Goal: Transaction & Acquisition: Purchase product/service

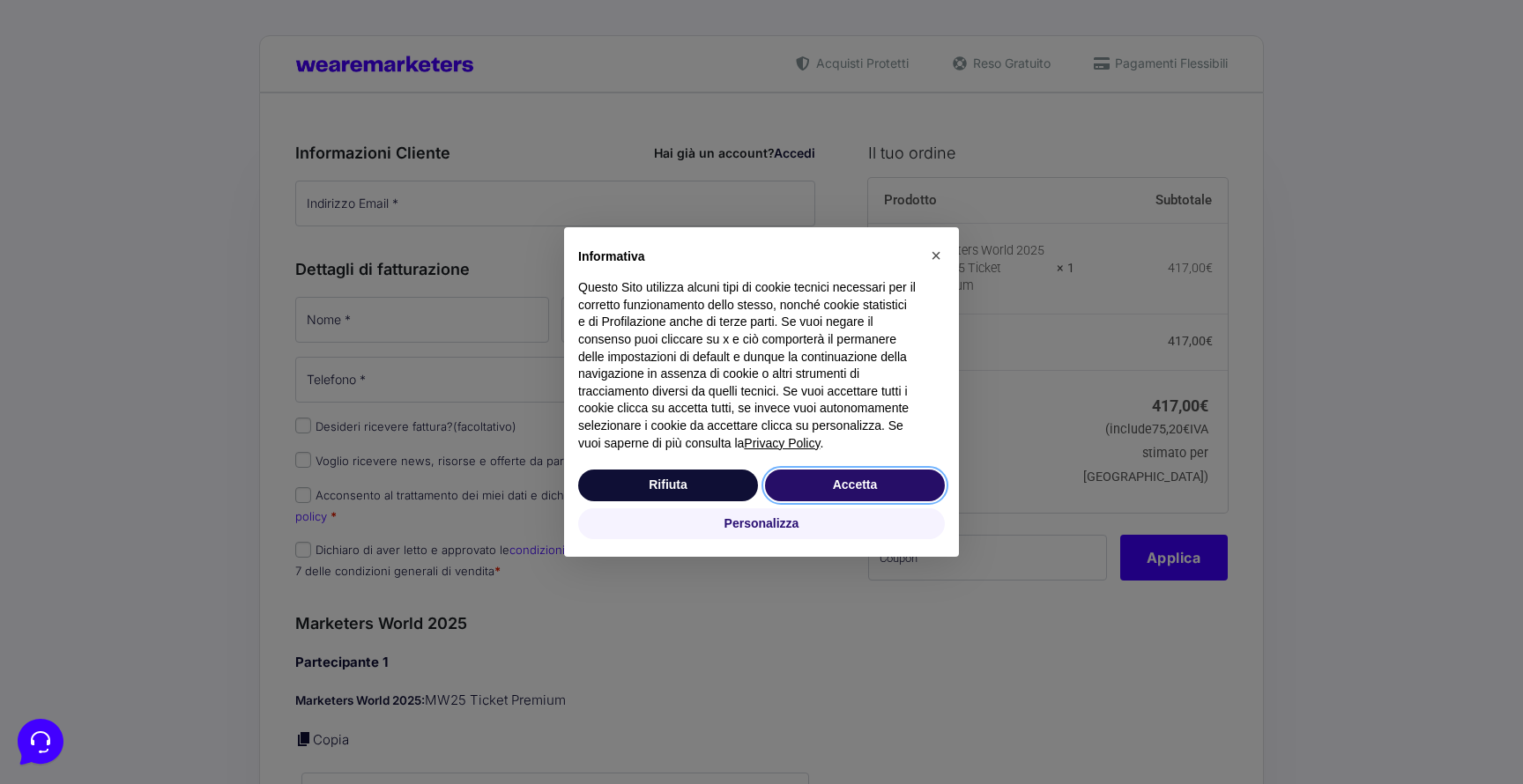
click at [830, 500] on button "Accetta" at bounding box center [854, 485] width 180 height 32
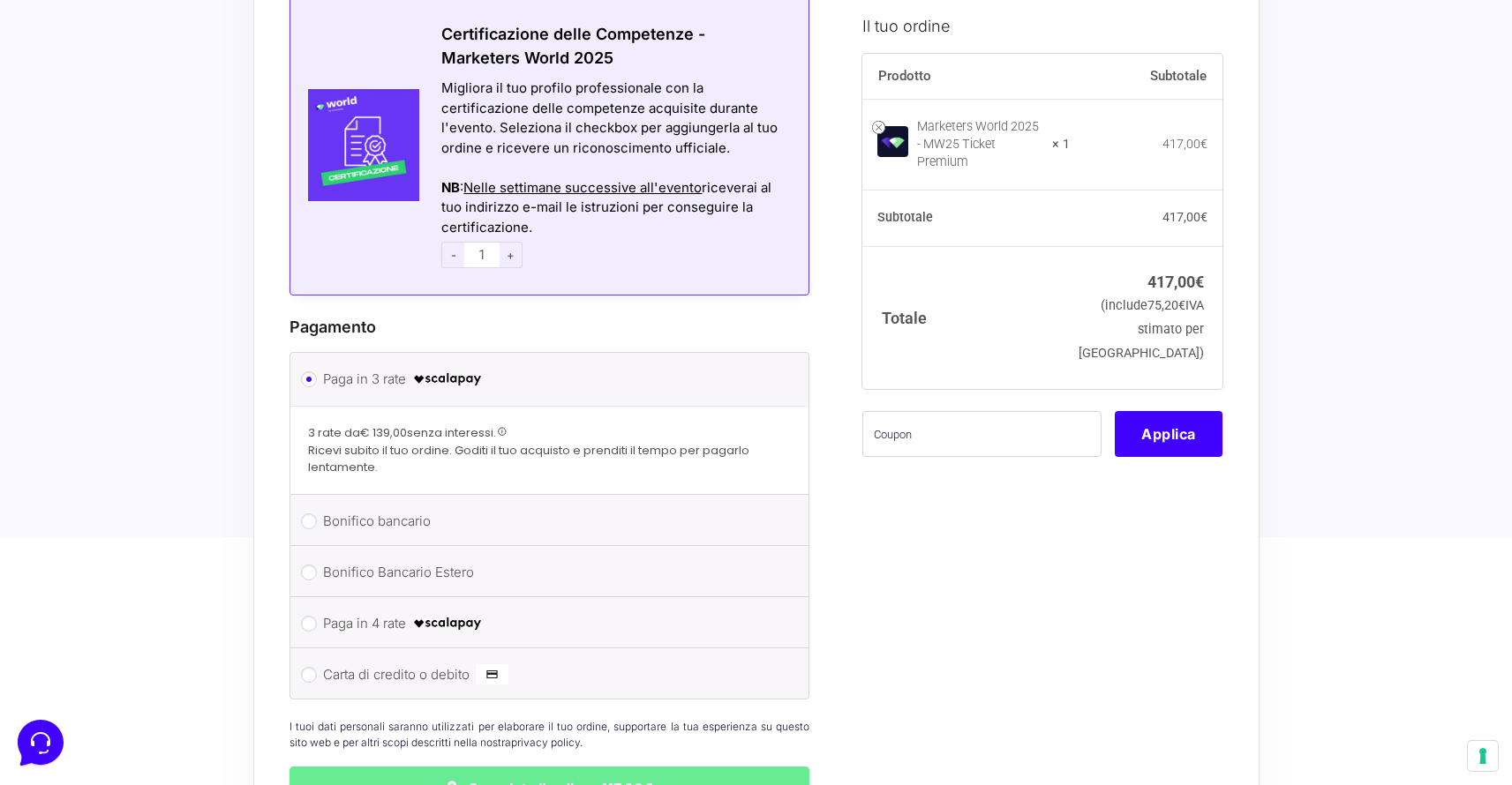
scroll to position [1210, 0]
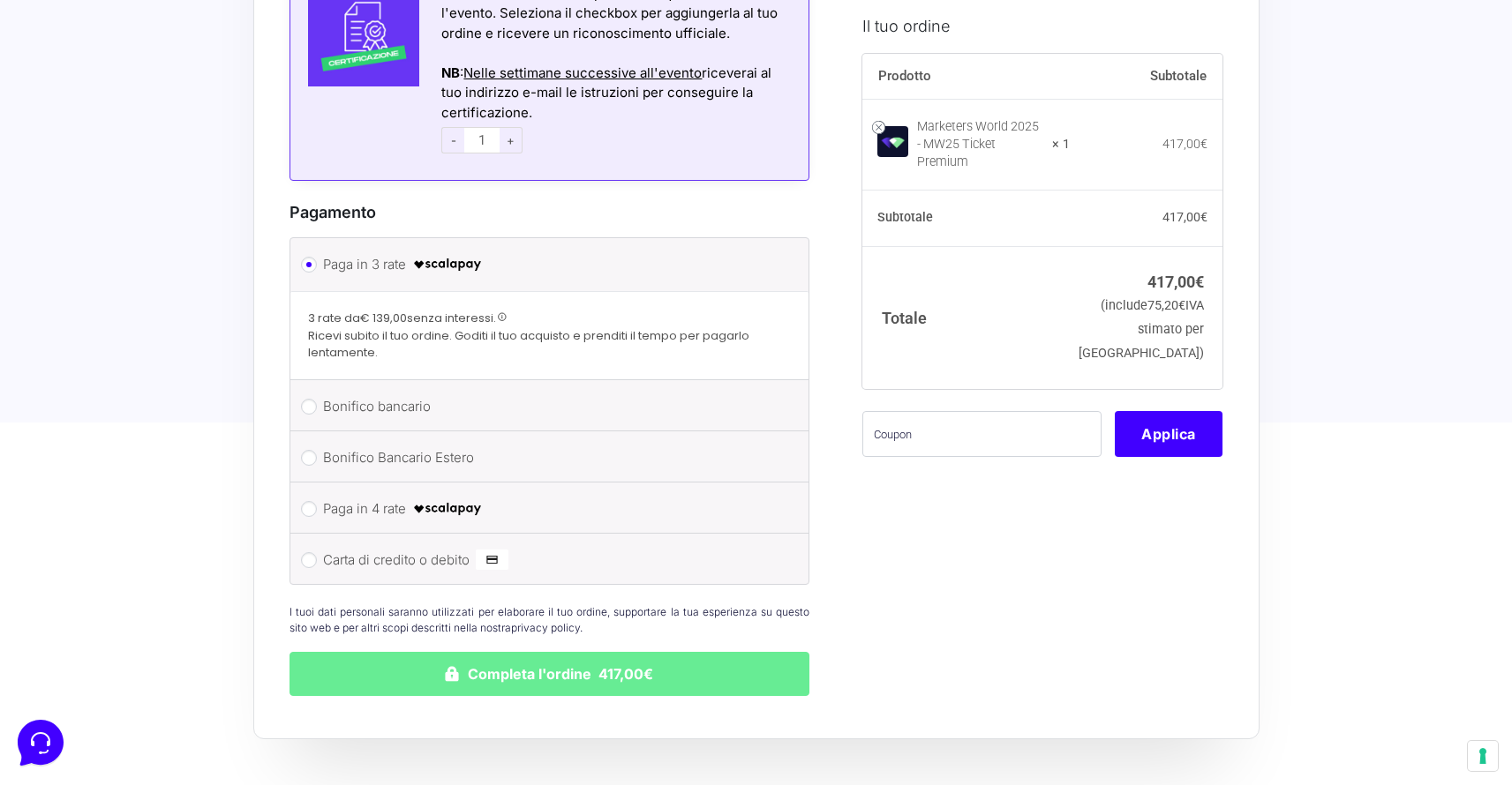
click at [306, 553] on input "Carta di credito o debito" at bounding box center [309, 560] width 15 height 15
radio input "true"
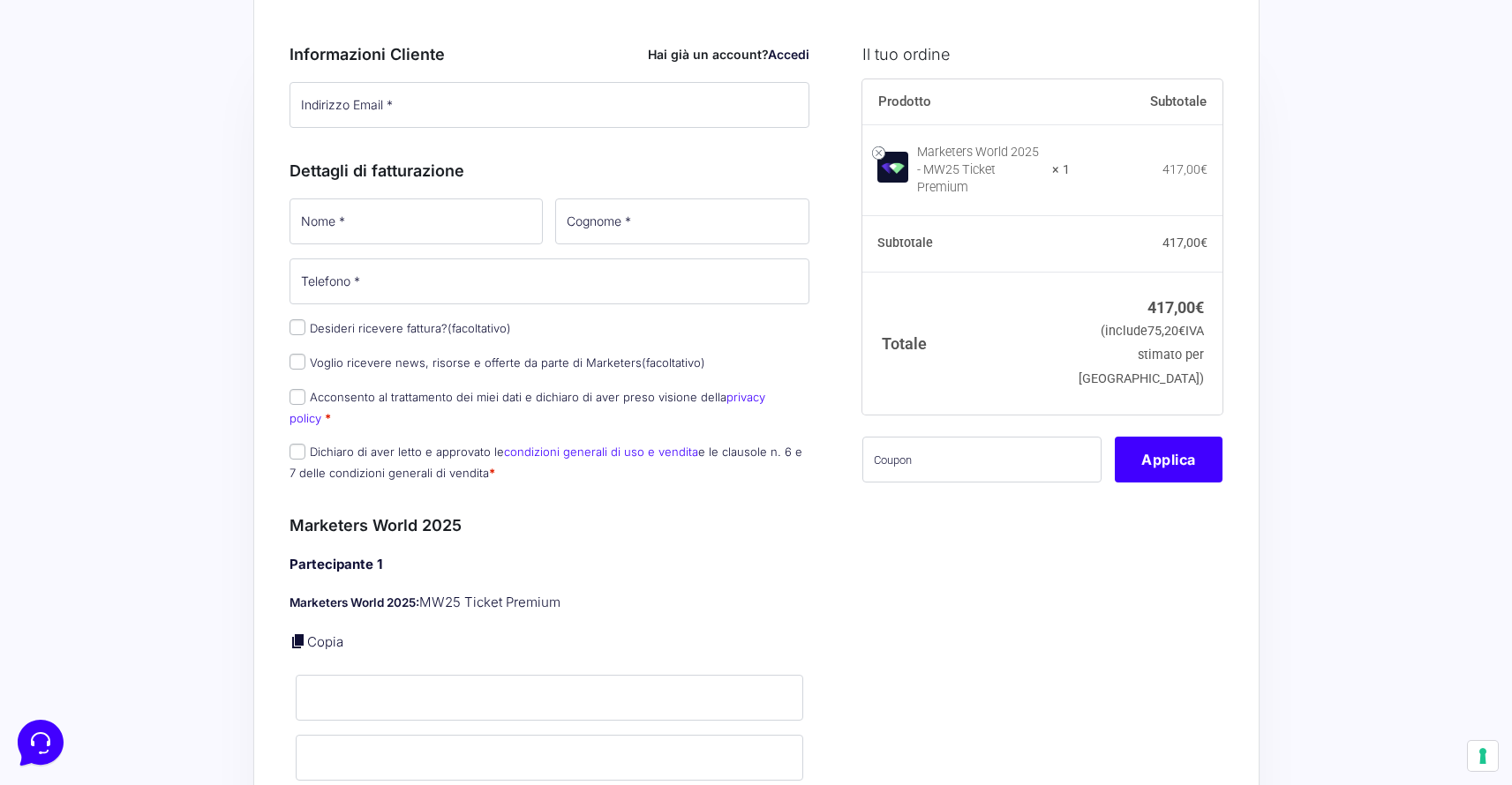
scroll to position [0, 0]
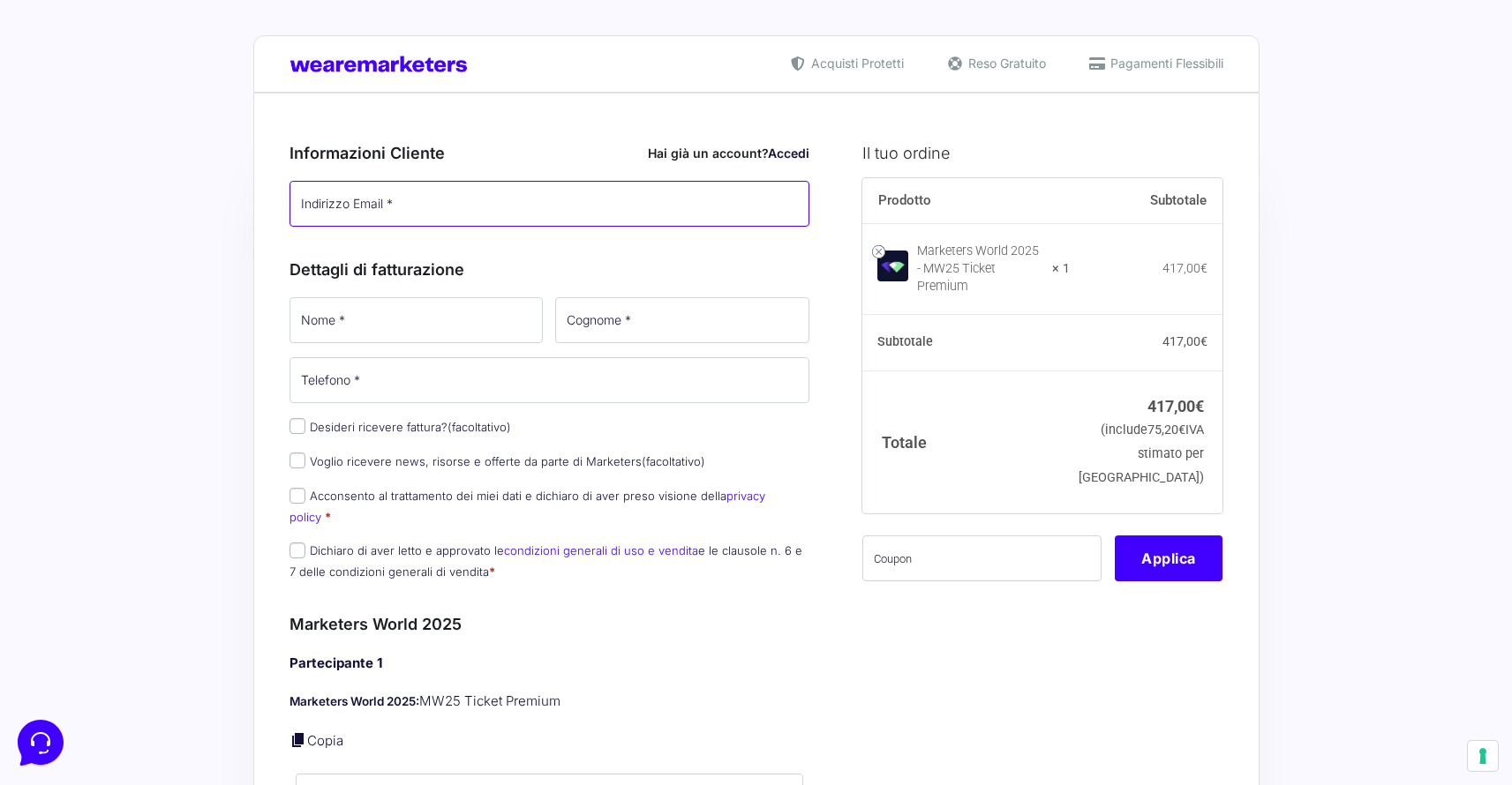
click at [392, 202] on input "Indirizzo Email *" at bounding box center [550, 204] width 521 height 46
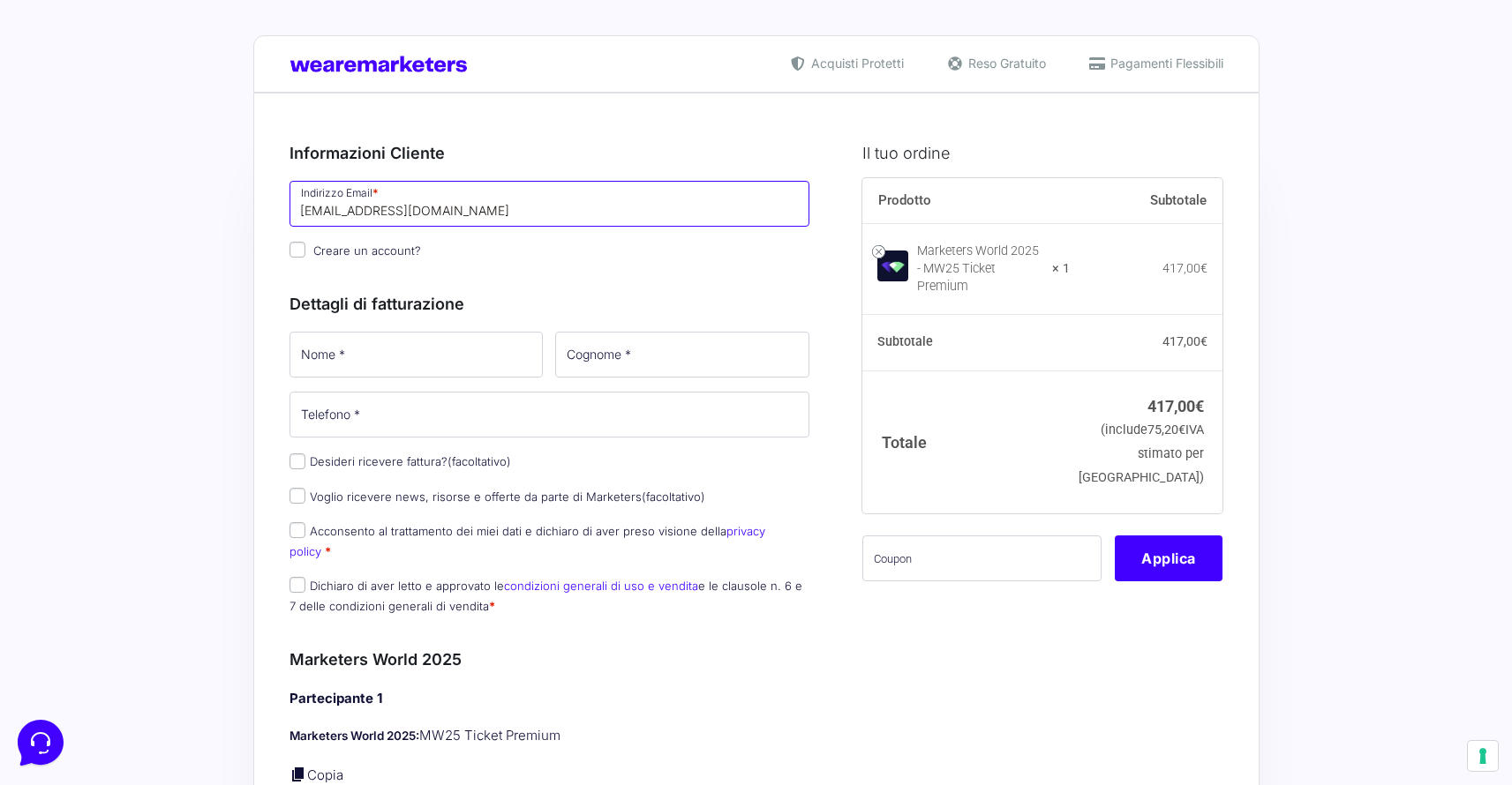
type input "[EMAIL_ADDRESS][DOMAIN_NAME]"
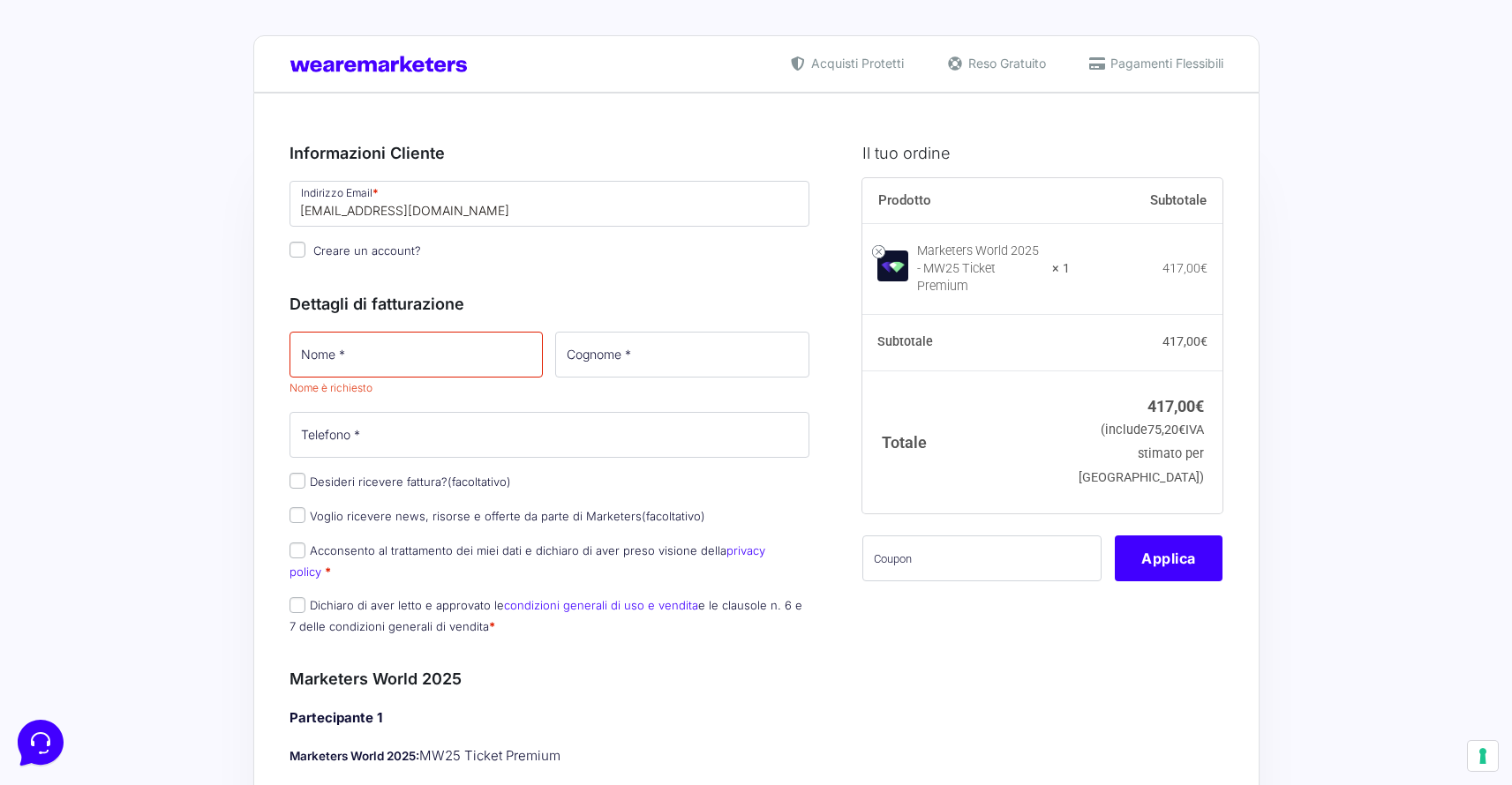
click at [300, 248] on input "Creare un account?" at bounding box center [297, 250] width 15 height 15
checkbox input "true"
drag, startPoint x: 358, startPoint y: 356, endPoint x: 382, endPoint y: 351, distance: 24.5
click at [358, 356] on input "Nome *" at bounding box center [416, 355] width 254 height 46
type input "Nicolò"
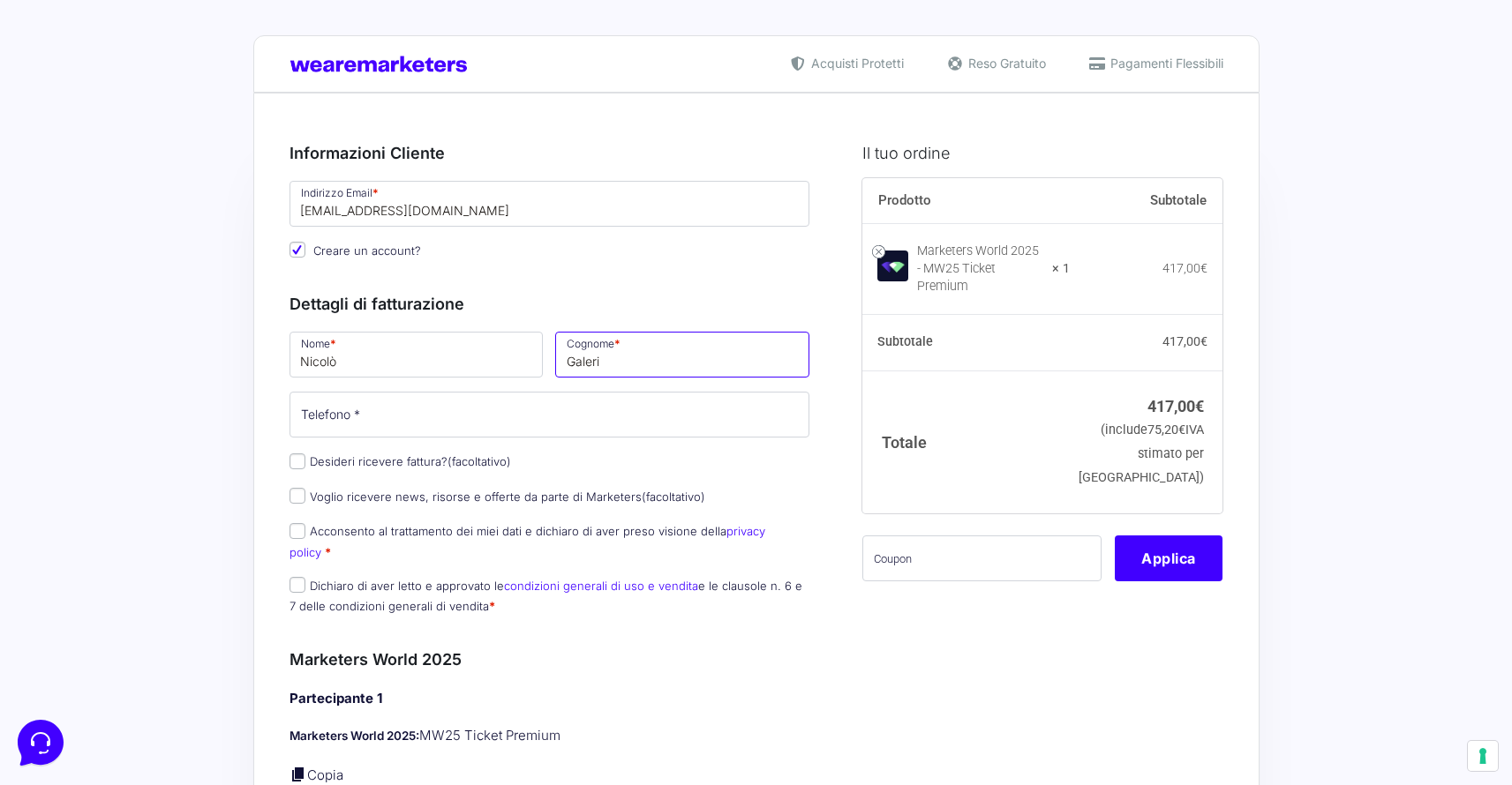
type input "Galeri"
type input "3"
type input "3408539369"
click at [297, 461] on input "Desideri ricevere fattura? (facoltativo)" at bounding box center [297, 461] width 15 height 15
checkbox input "true"
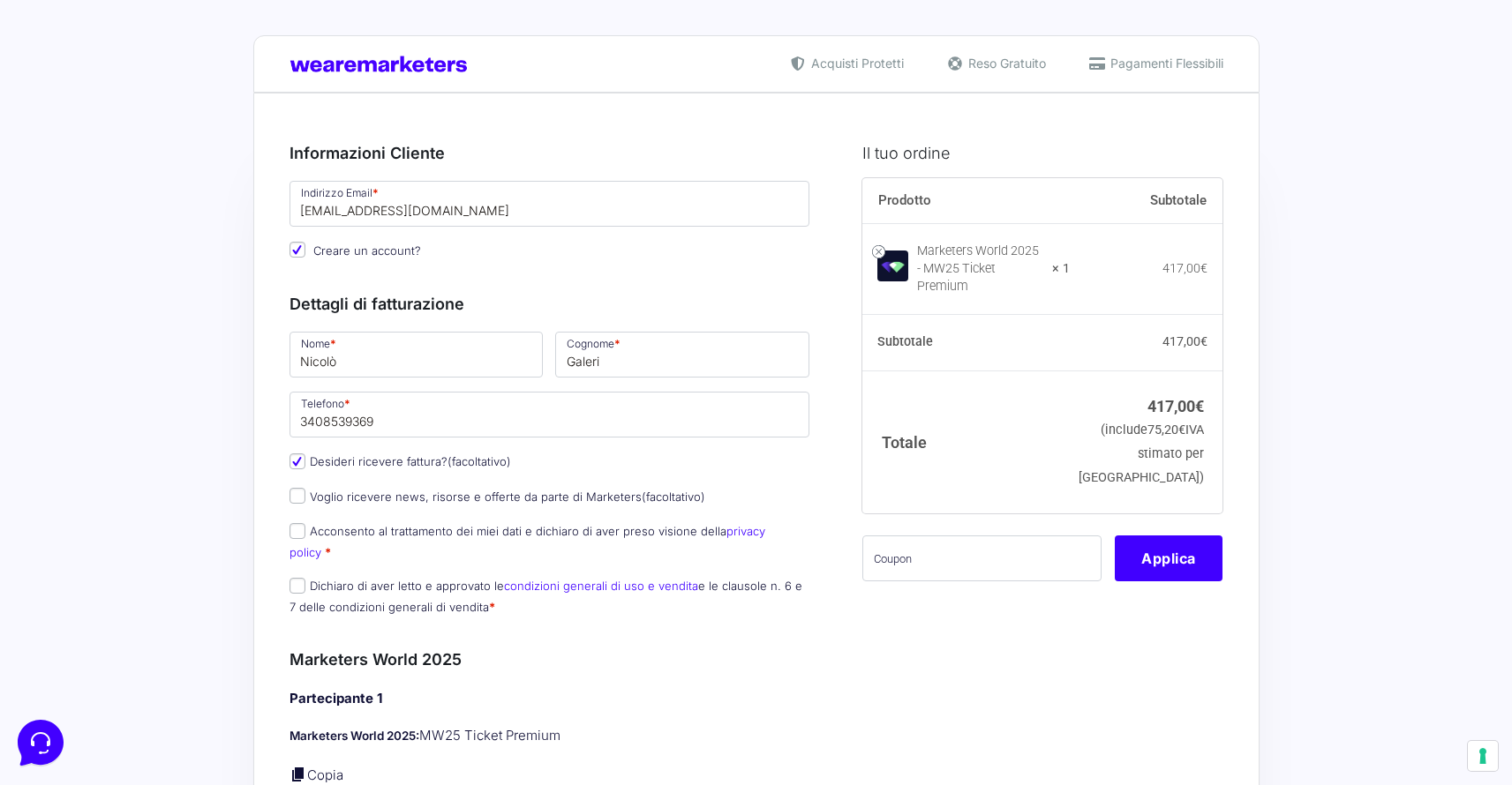
select select "IT"
type input "0000000"
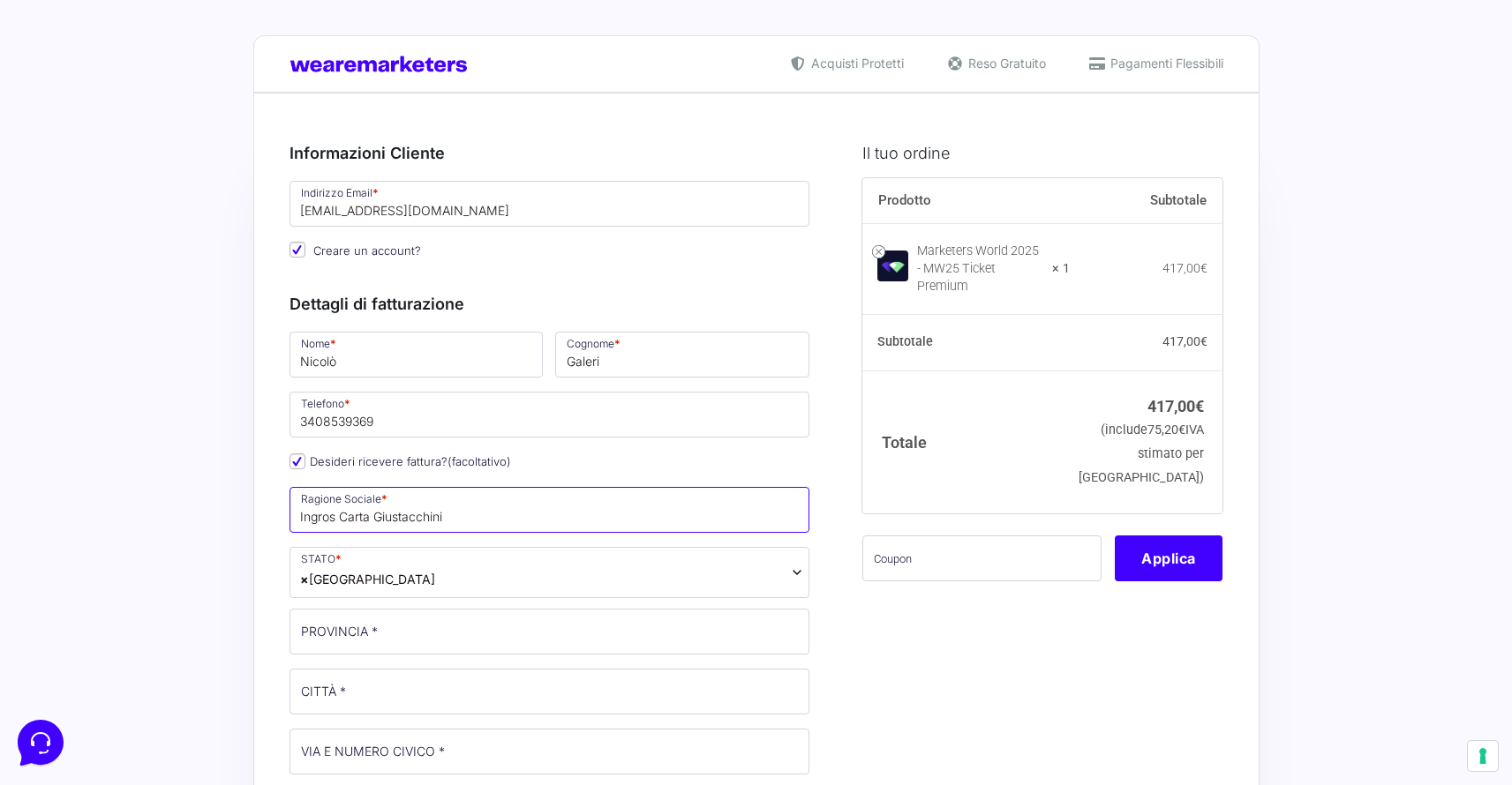
type input "Ingros Carta Giustacchini"
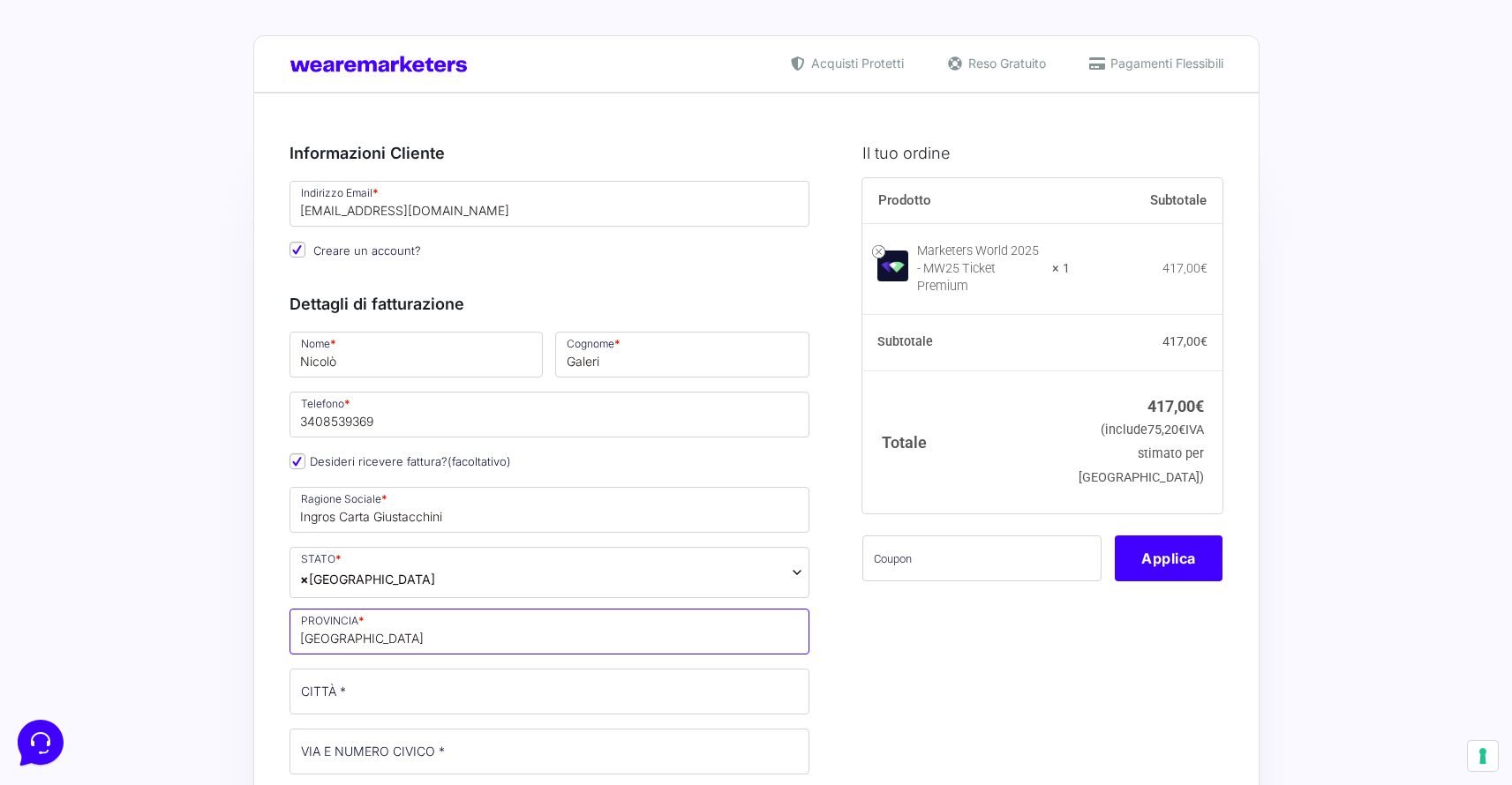
type input "[GEOGRAPHIC_DATA]"
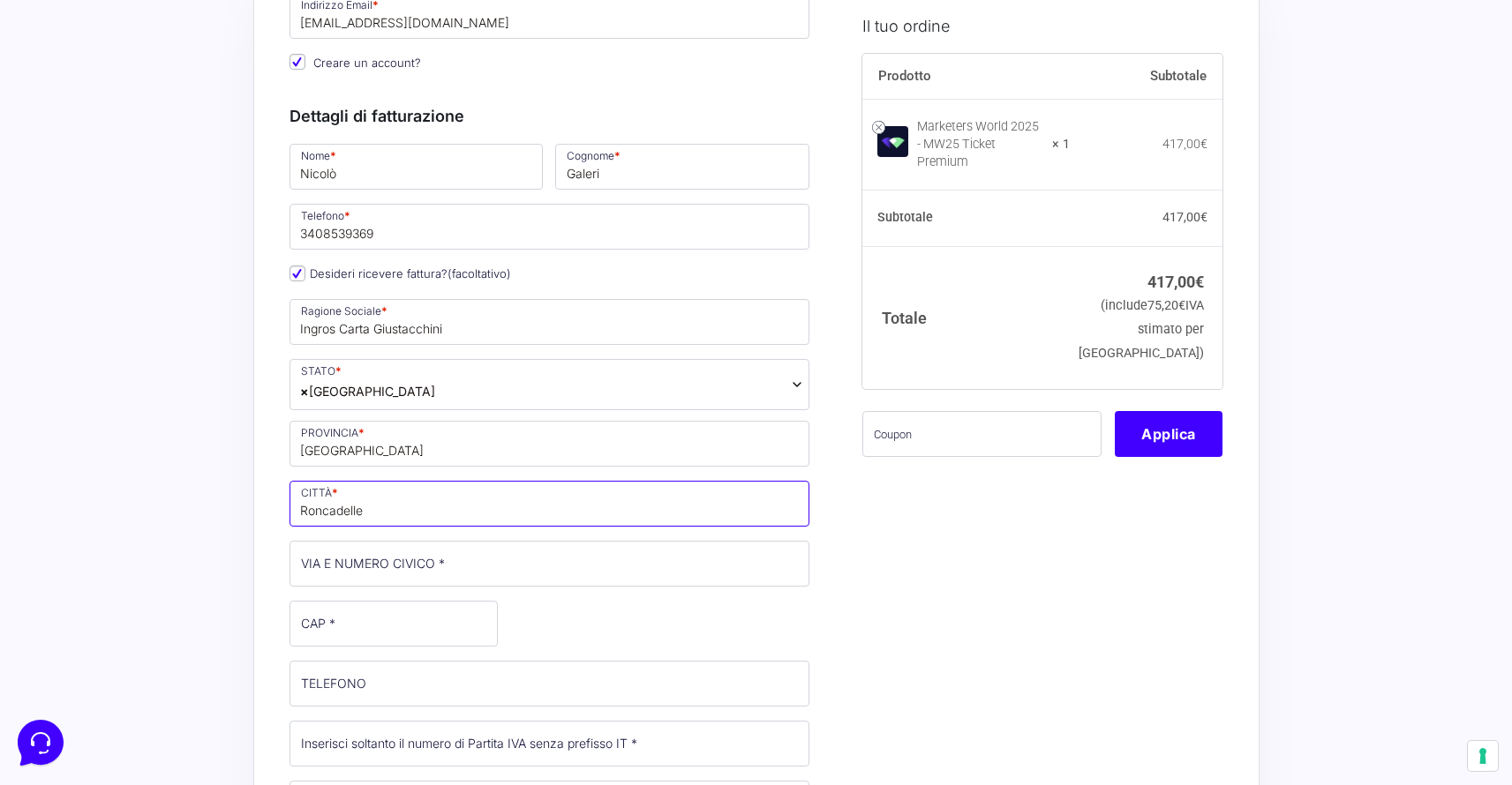
scroll to position [280, 0]
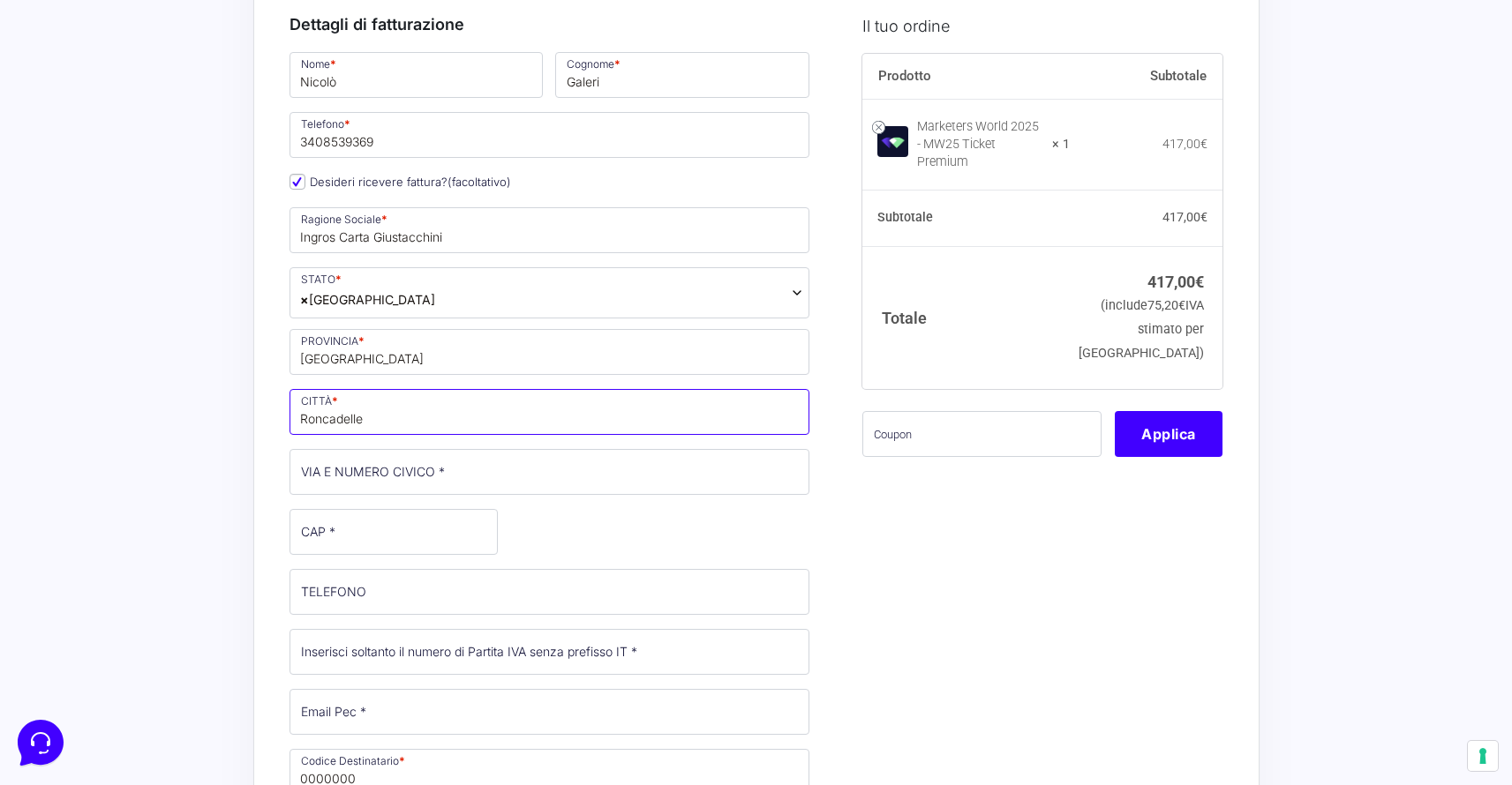
type input "Roncadelle"
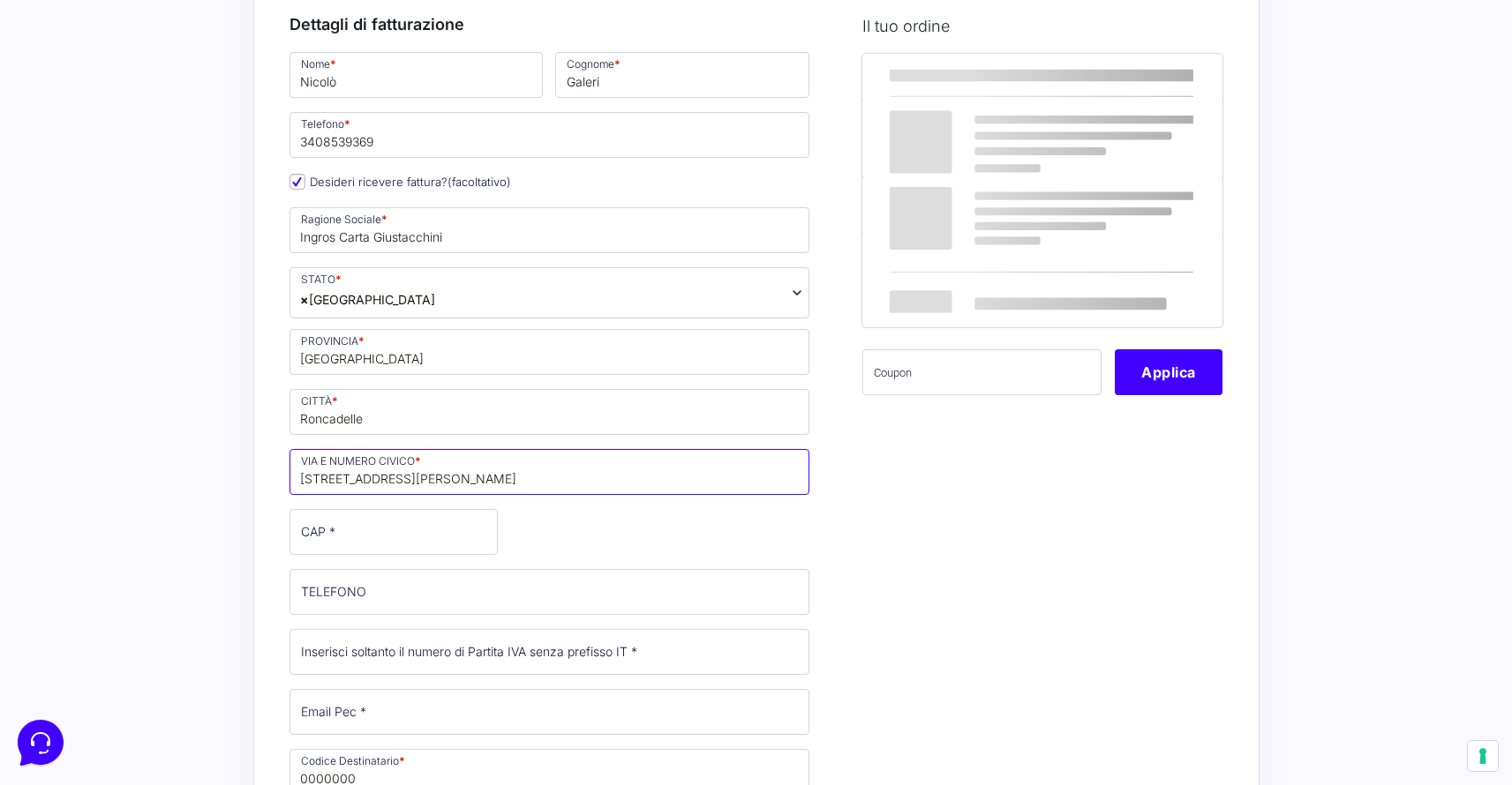
type input "[STREET_ADDRESS][PERSON_NAME]"
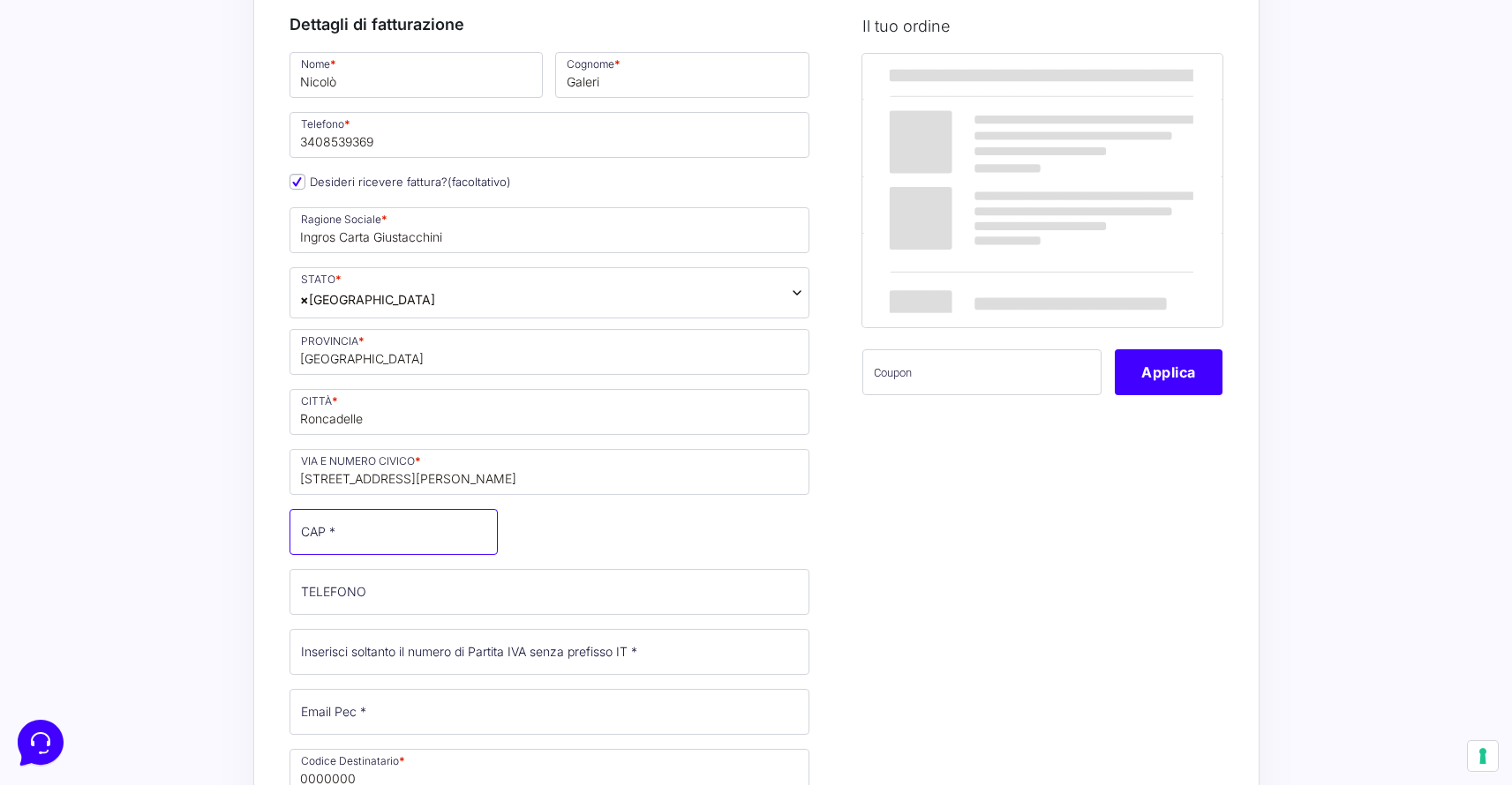
click at [476, 545] on input "CAP *" at bounding box center [394, 532] width 208 height 46
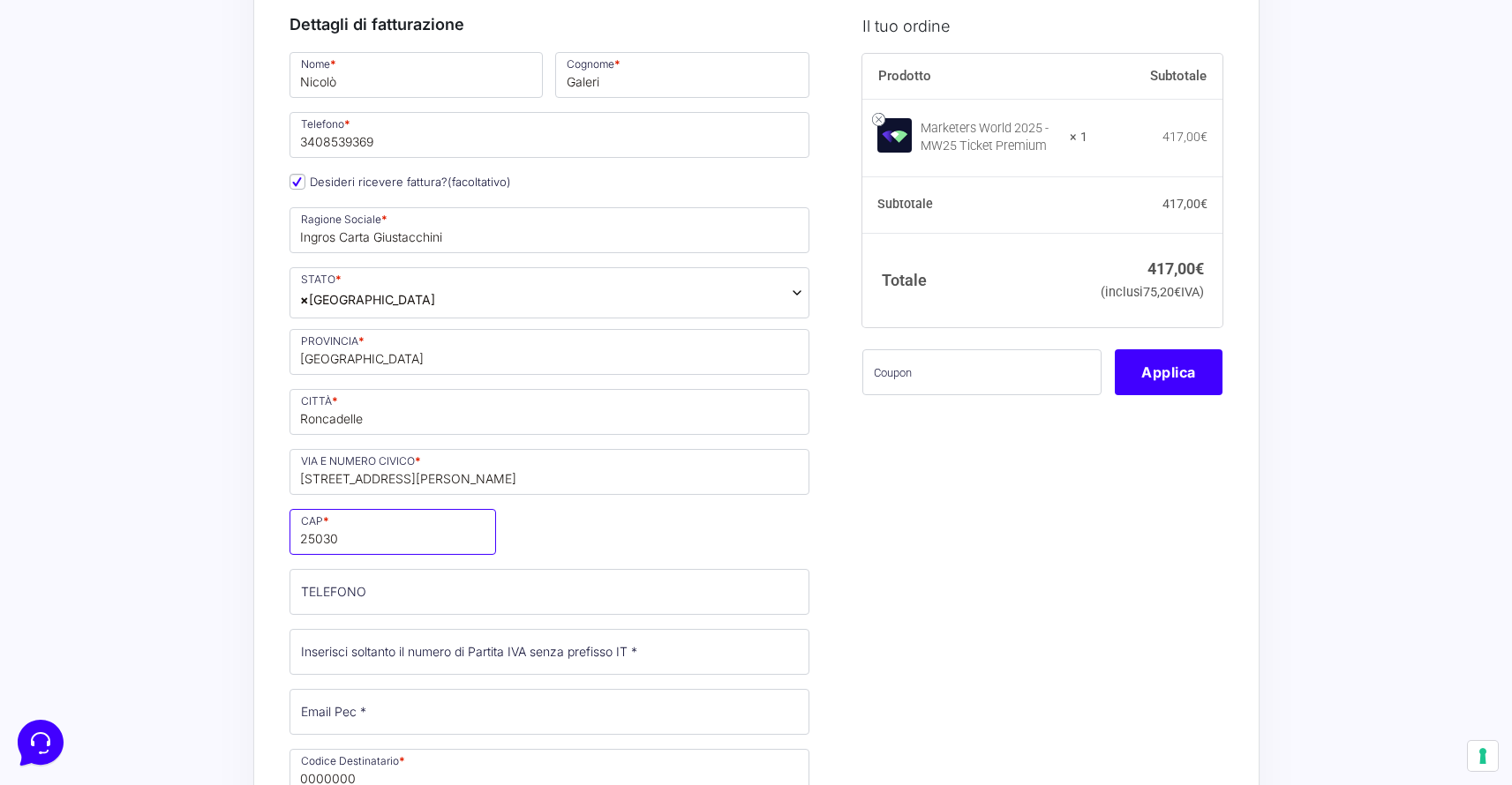
type input "25030"
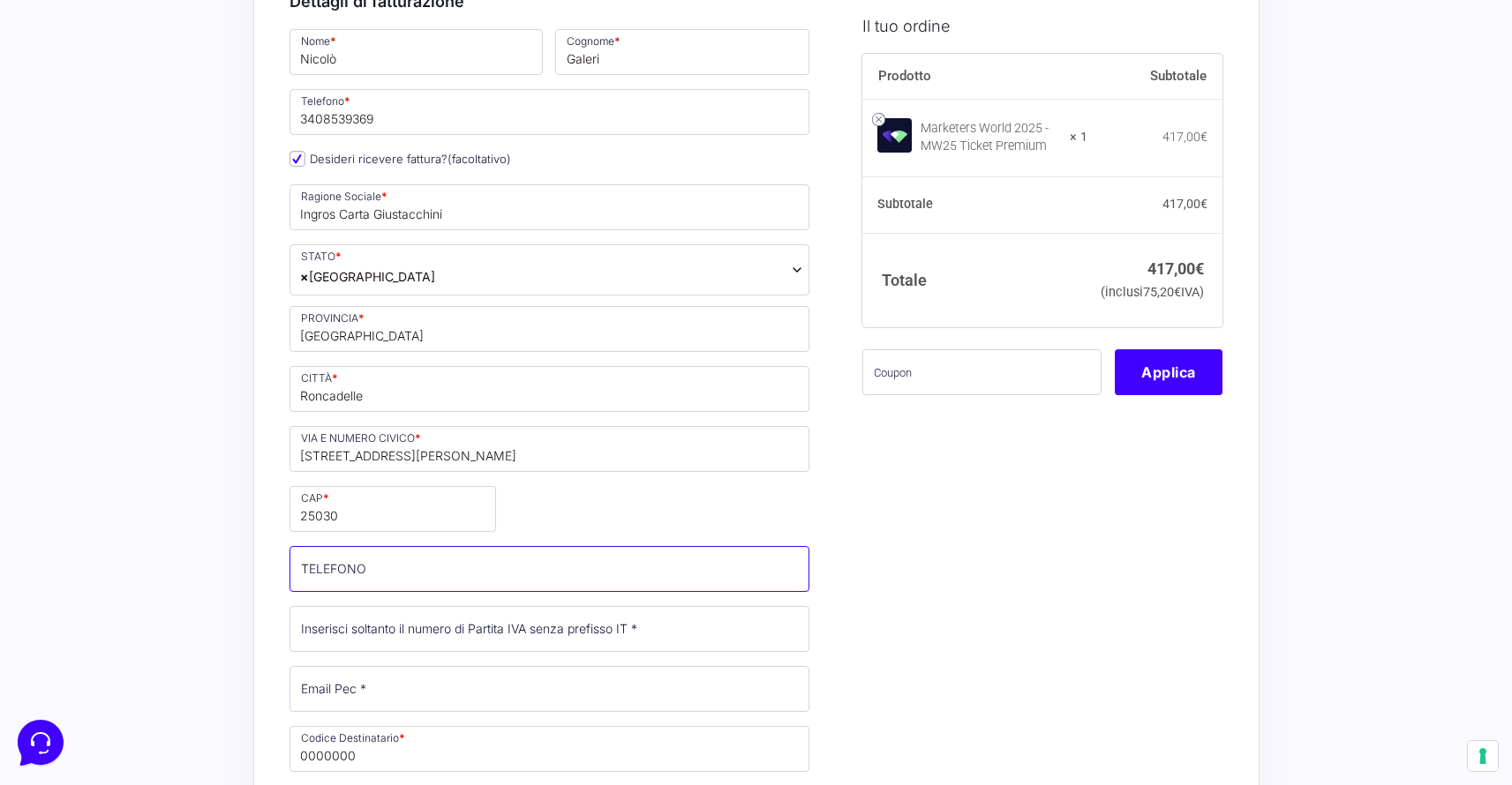
scroll to position [446, 0]
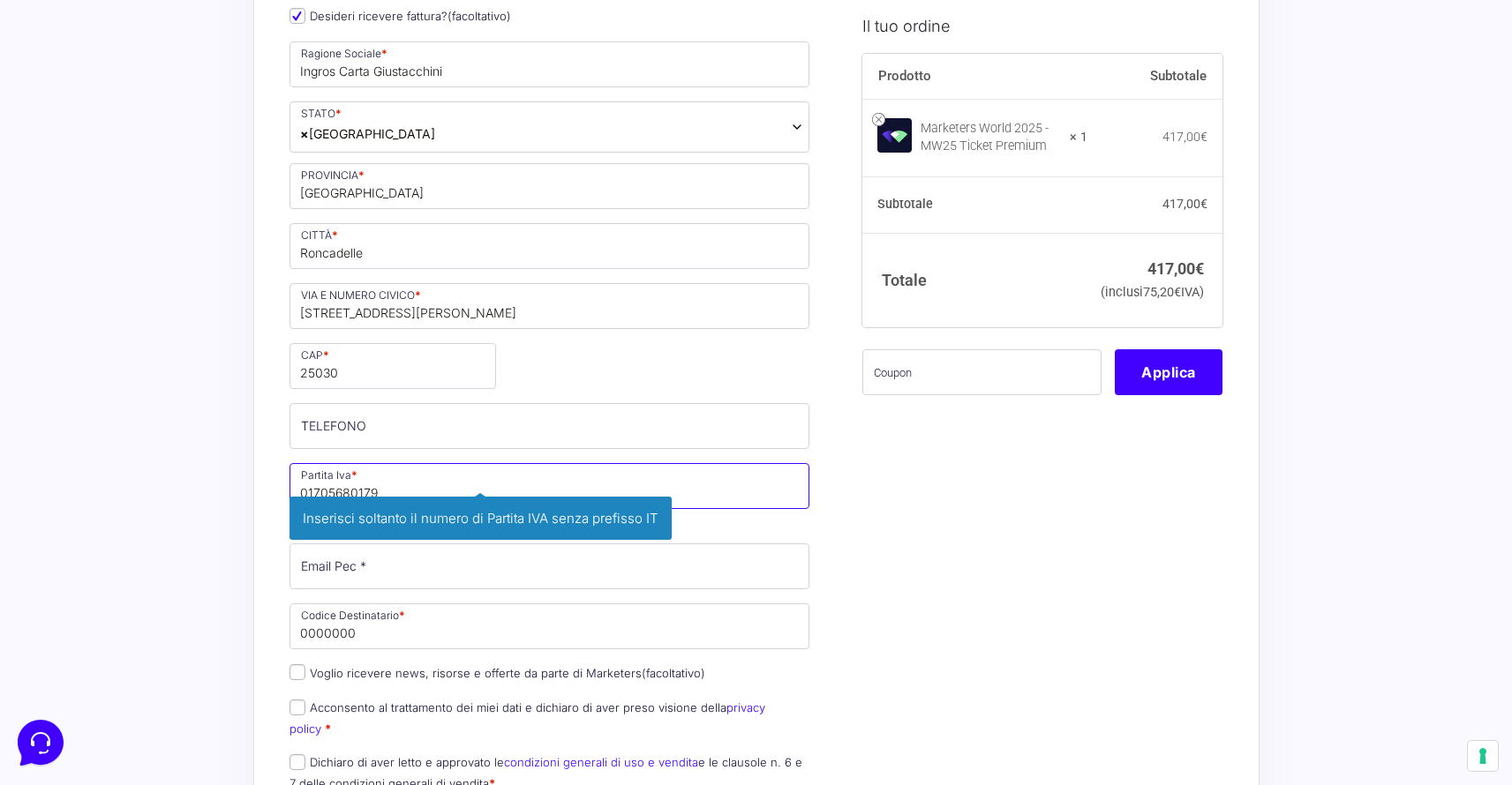
type input "01705680179"
click at [759, 528] on p "Partita Iva * 01705680179 Inserisci soltanto il numero di Partita IVA senza pre…" at bounding box center [550, 497] width 534 height 71
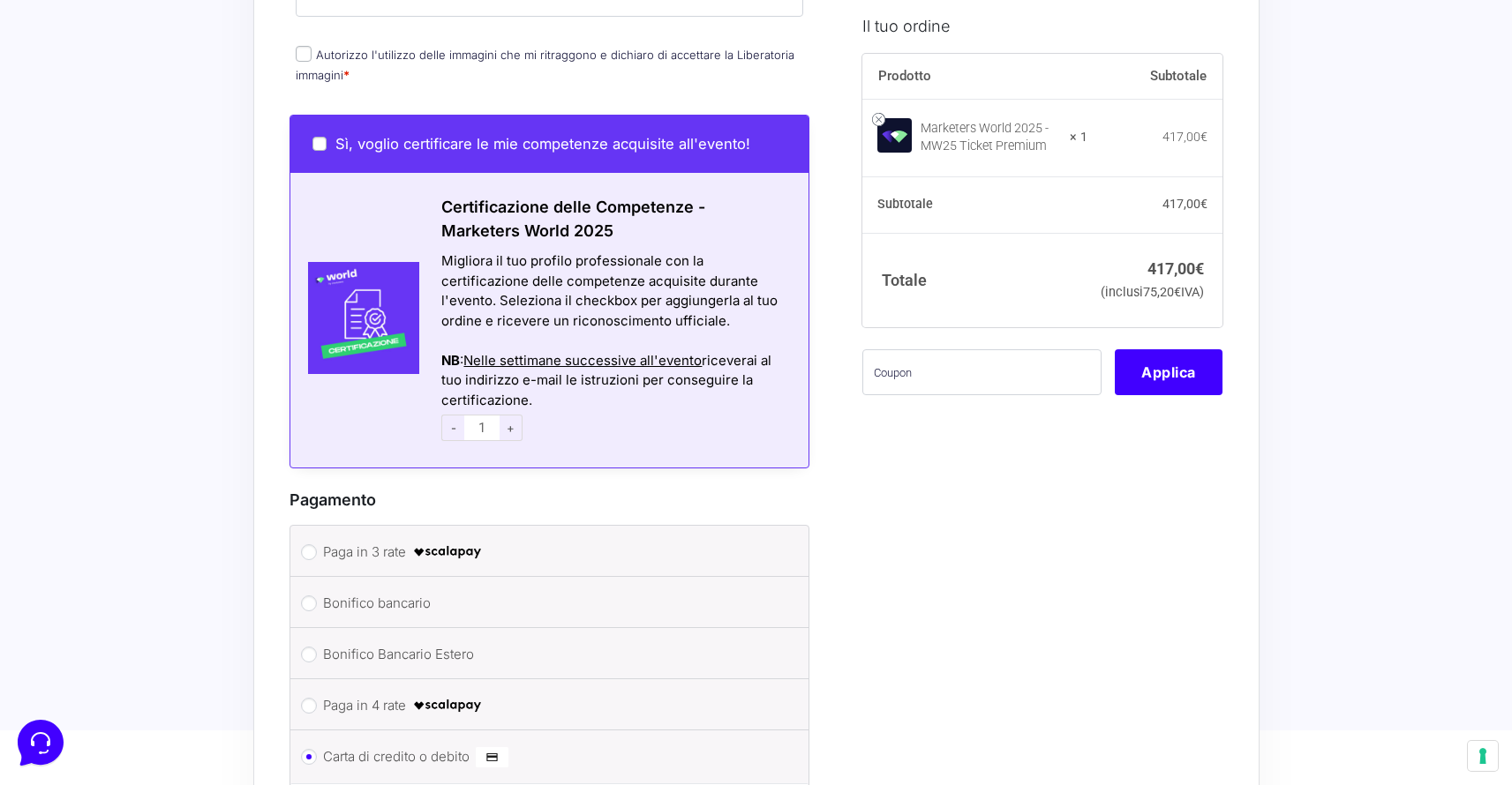
scroll to position [599, 0]
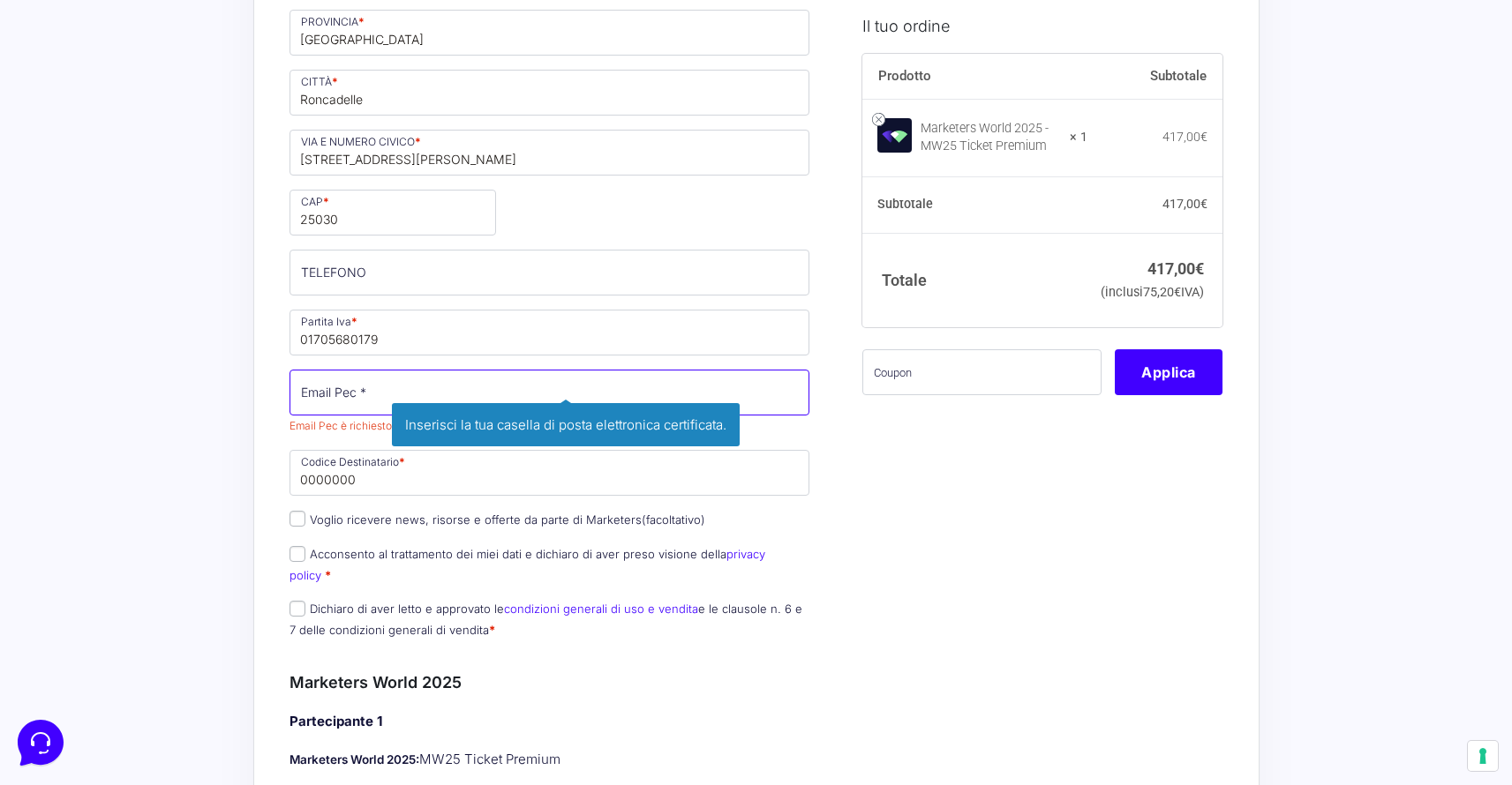
paste input "mailto:[EMAIL_ADDRESS][DOMAIN_NAME]"
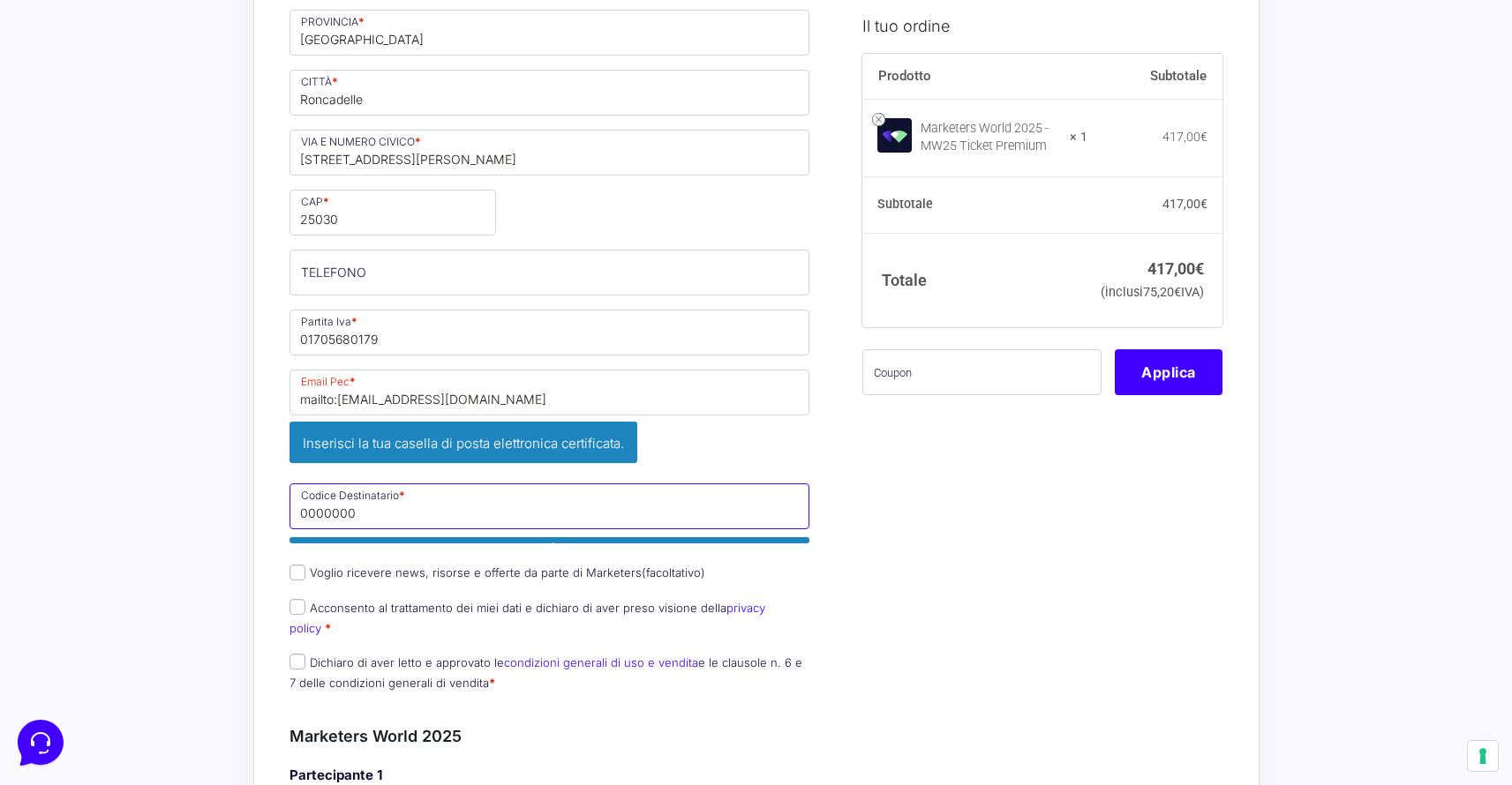
click at [659, 483] on input "0000000" at bounding box center [550, 506] width 521 height 46
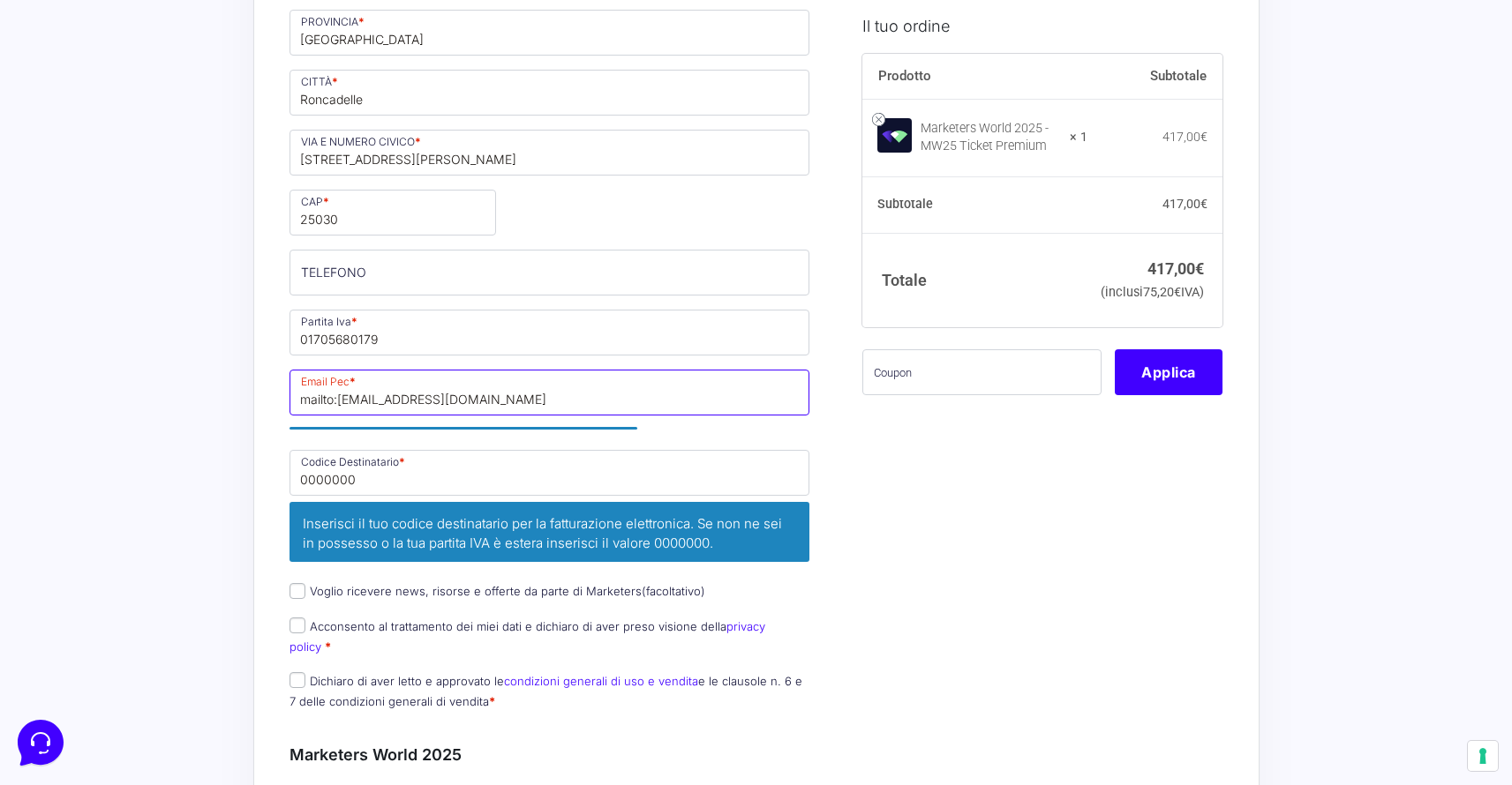
click at [338, 400] on input "mailto:[EMAIL_ADDRESS][DOMAIN_NAME]" at bounding box center [550, 392] width 521 height 46
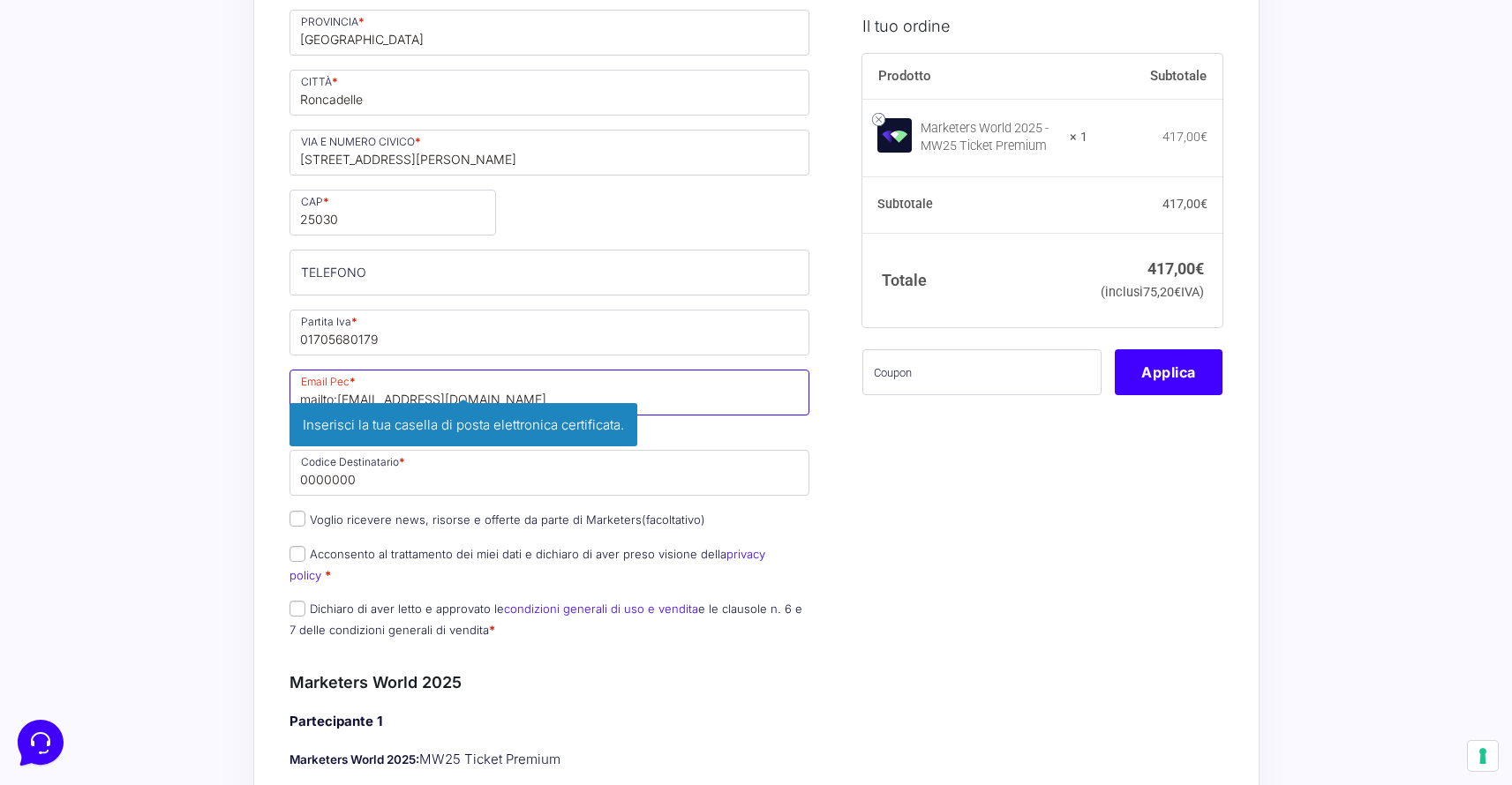
drag, startPoint x: 338, startPoint y: 400, endPoint x: 275, endPoint y: 399, distance: 63.0
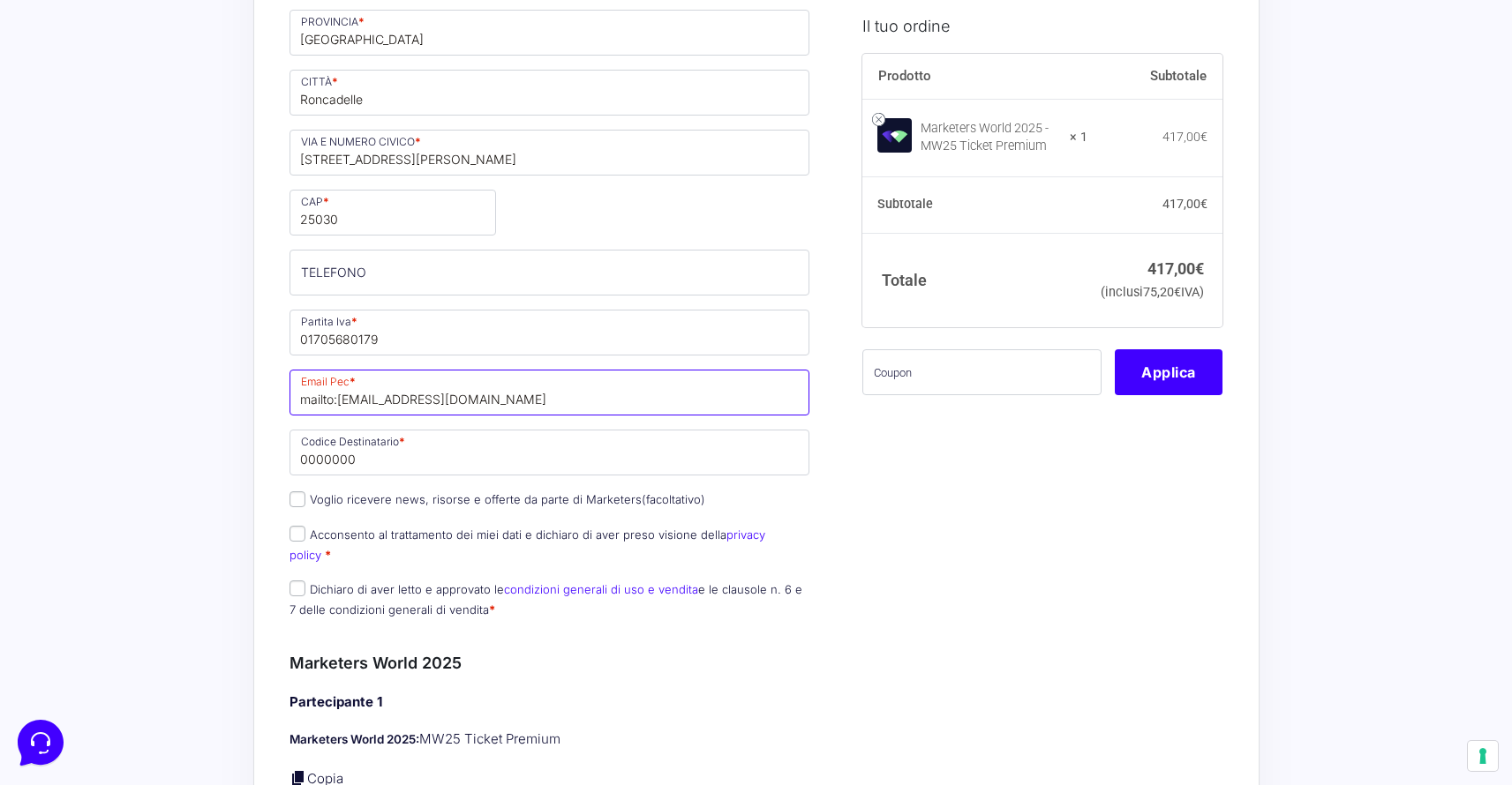
click at [344, 402] on input "mailto:[EMAIL_ADDRESS][DOMAIN_NAME]" at bounding box center [550, 392] width 521 height 46
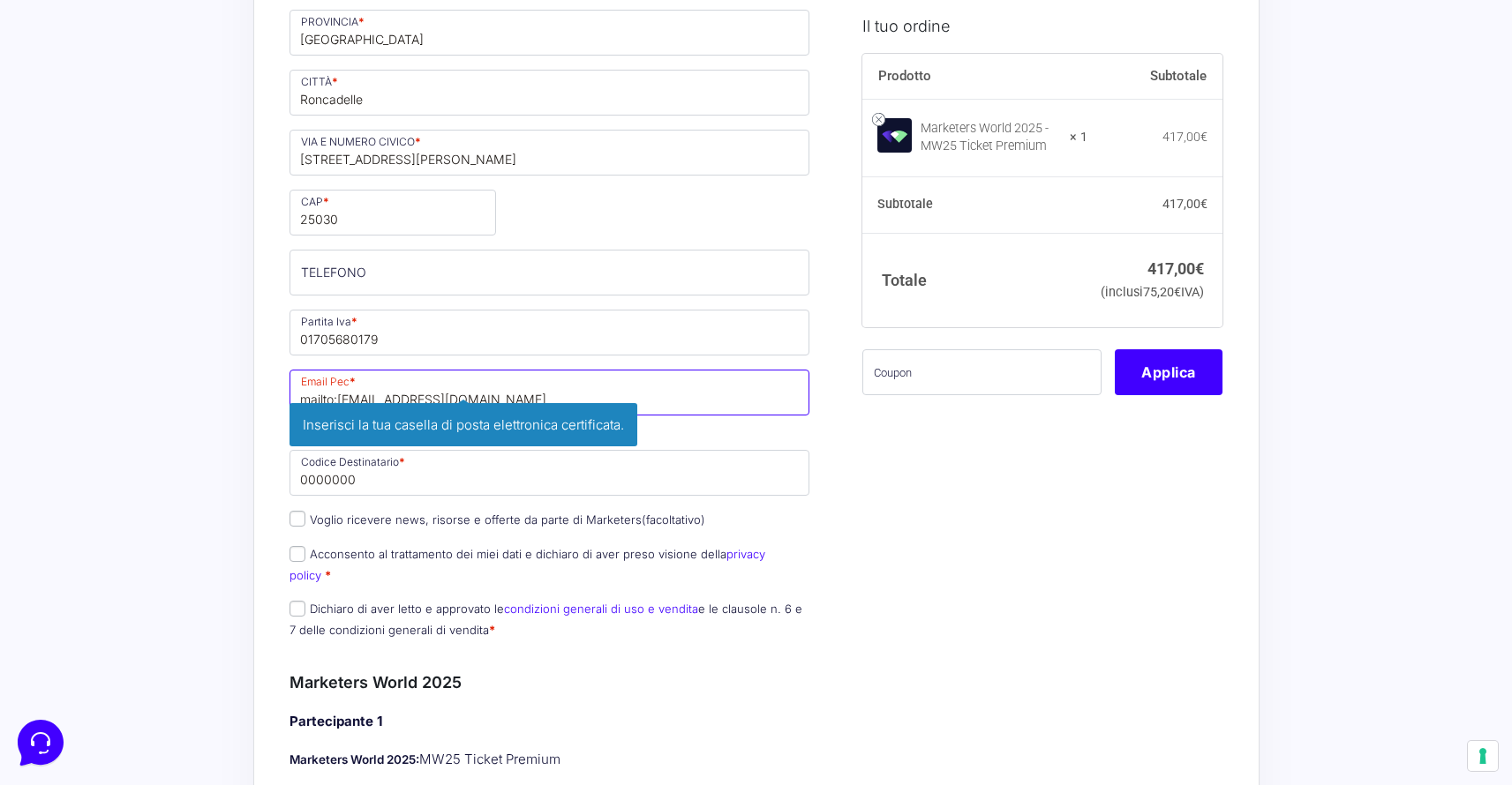
drag, startPoint x: 344, startPoint y: 400, endPoint x: 291, endPoint y: 405, distance: 53.2
click at [291, 405] on span "mailto:[EMAIL_ADDRESS][DOMAIN_NAME] Inserisci la tua casella di posta elettroni…" at bounding box center [550, 401] width 521 height 64
type input "[EMAIL_ADDRESS][DOMAIN_NAME]"
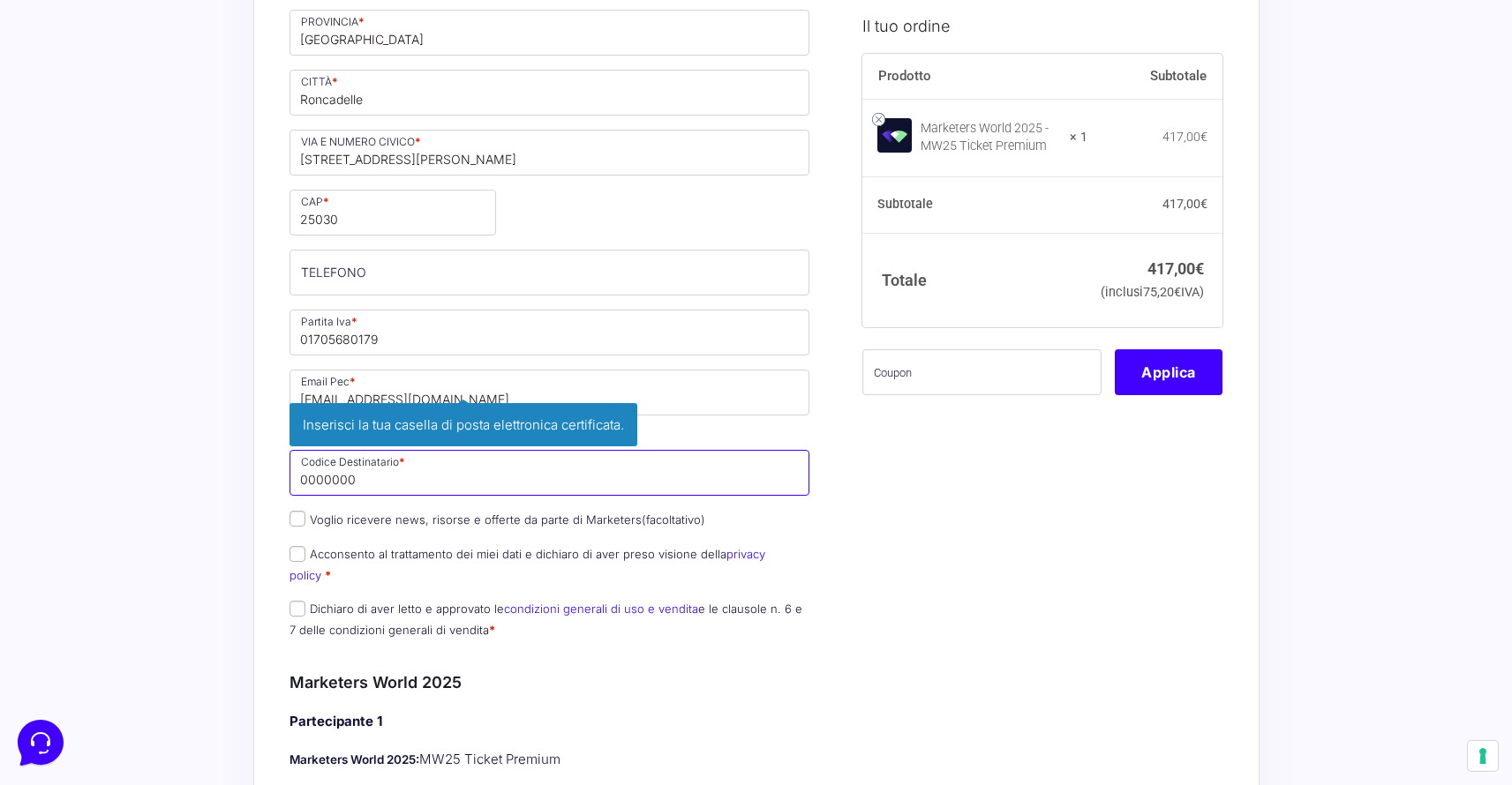
click at [570, 476] on input "0000000" at bounding box center [550, 474] width 521 height 46
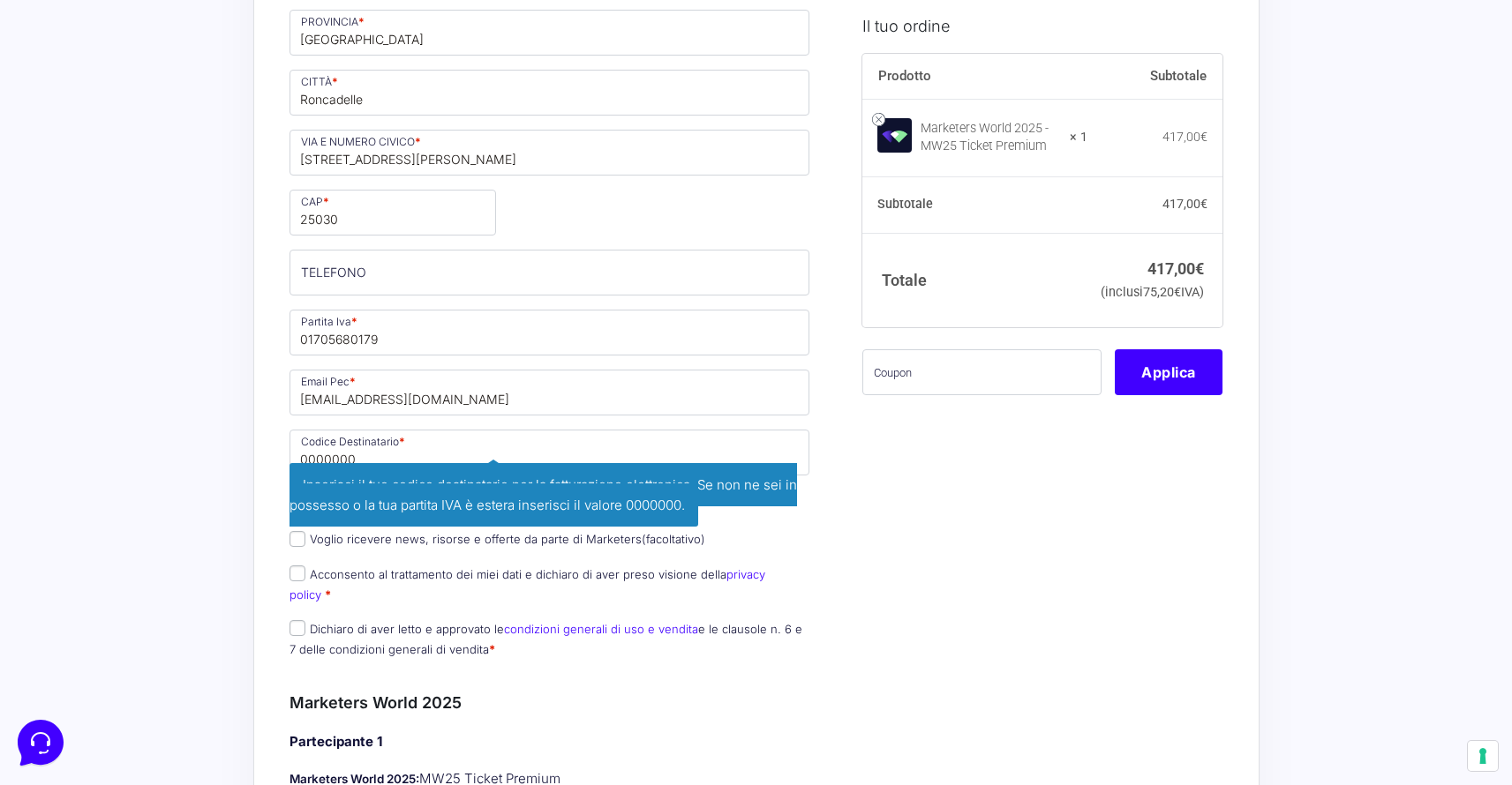
click at [797, 537] on p "Voglio ricevere news, risorse e offerte da parte di Marketers (facoltativo)" at bounding box center [550, 539] width 534 height 26
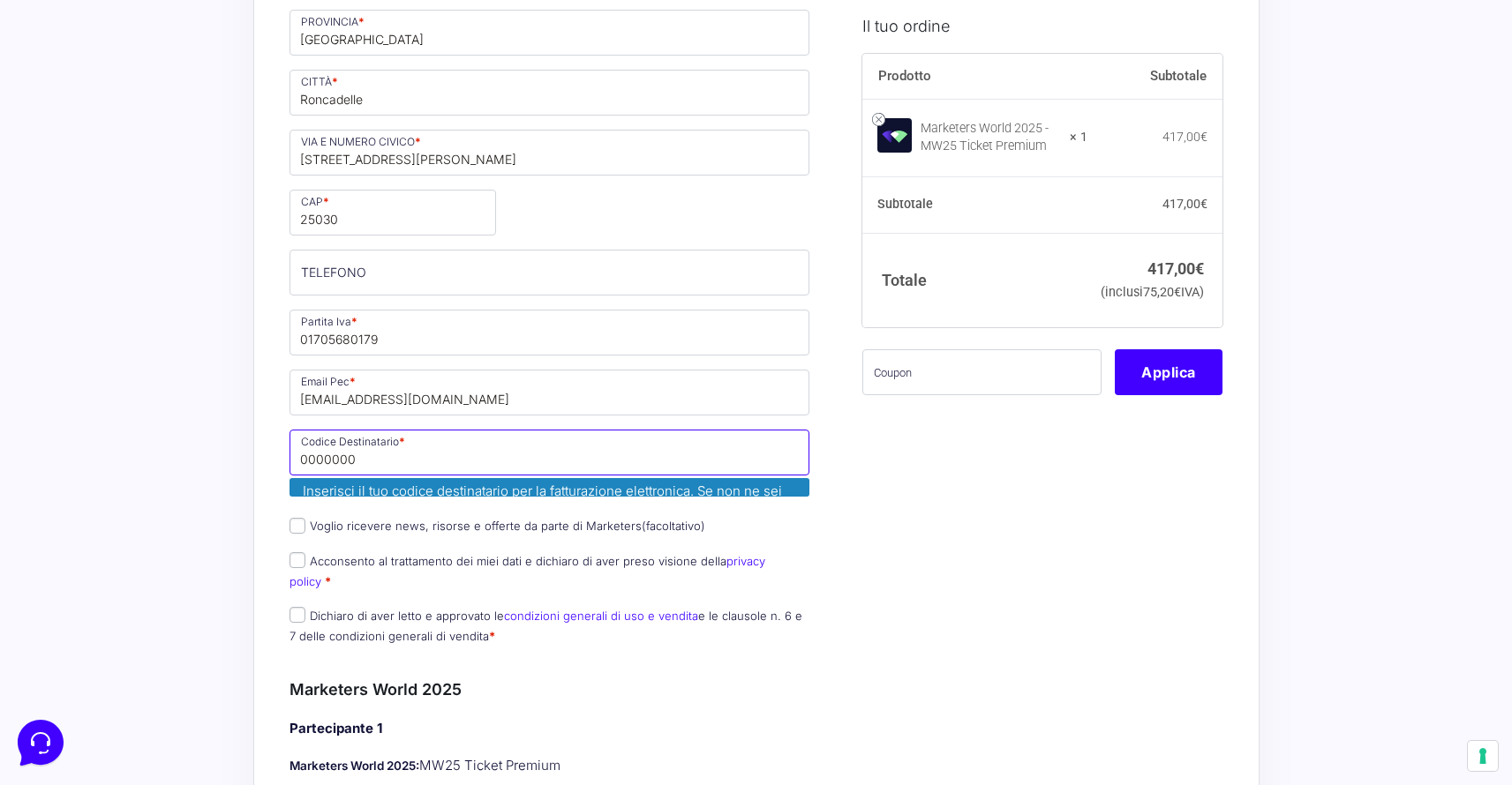
click at [657, 452] on input "0000000" at bounding box center [550, 453] width 521 height 46
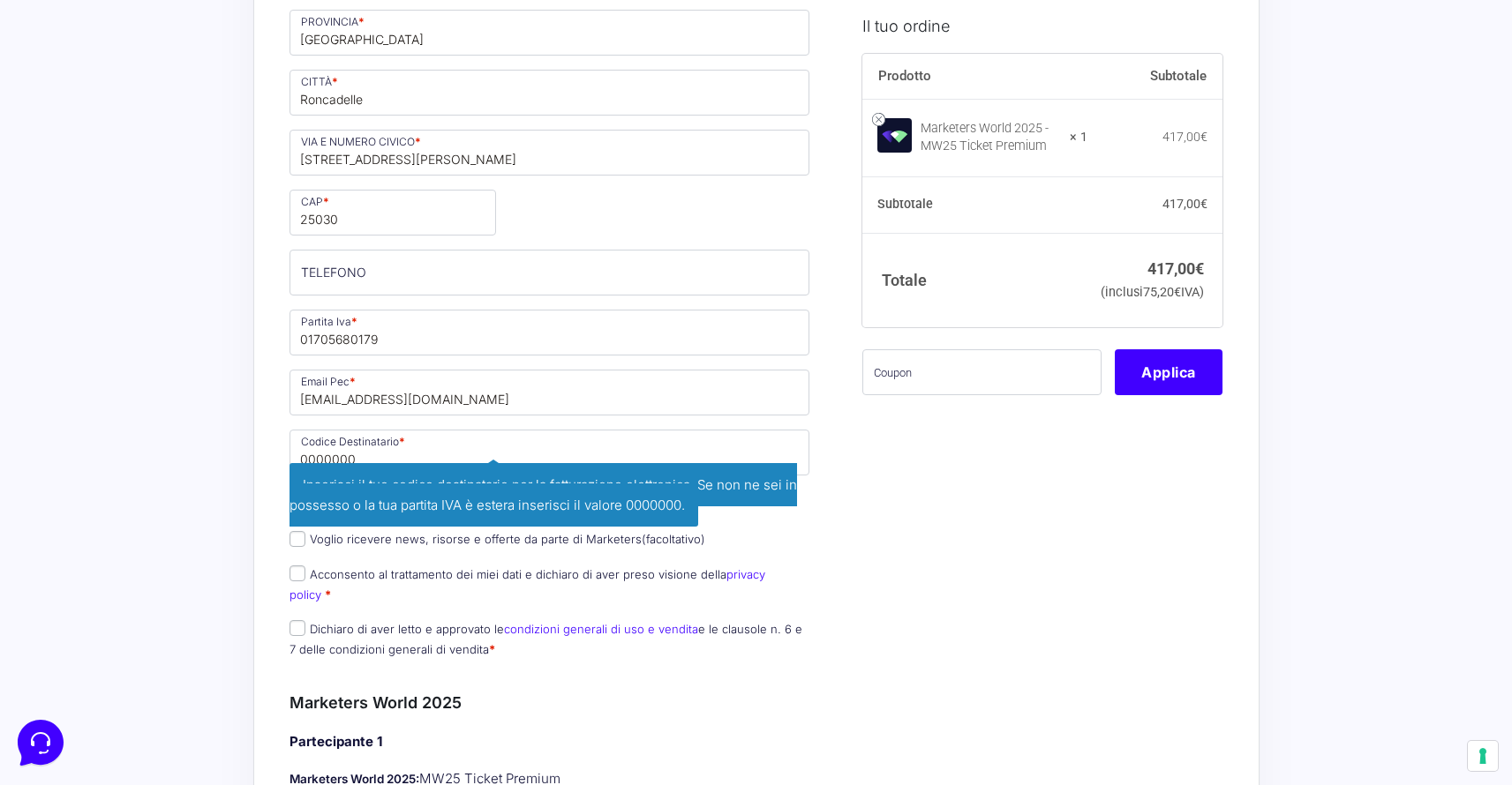
click at [473, 513] on span "Inserisci il tuo codice destinatario per la fatturazione elettronica. Se non ne…" at bounding box center [543, 495] width 508 height 64
click at [541, 479] on span "Inserisci il tuo codice destinatario per la fatturazione elettronica. Se non ne…" at bounding box center [543, 495] width 508 height 64
drag, startPoint x: 722, startPoint y: 489, endPoint x: 767, endPoint y: 491, distance: 45.0
click at [767, 491] on span "Inserisci il tuo codice destinatario per la fatturazione elettronica. Se non ne…" at bounding box center [543, 495] width 508 height 64
click at [792, 529] on p "Voglio ricevere news, risorse e offerte da parte di Marketers (facoltativo)" at bounding box center [550, 539] width 534 height 26
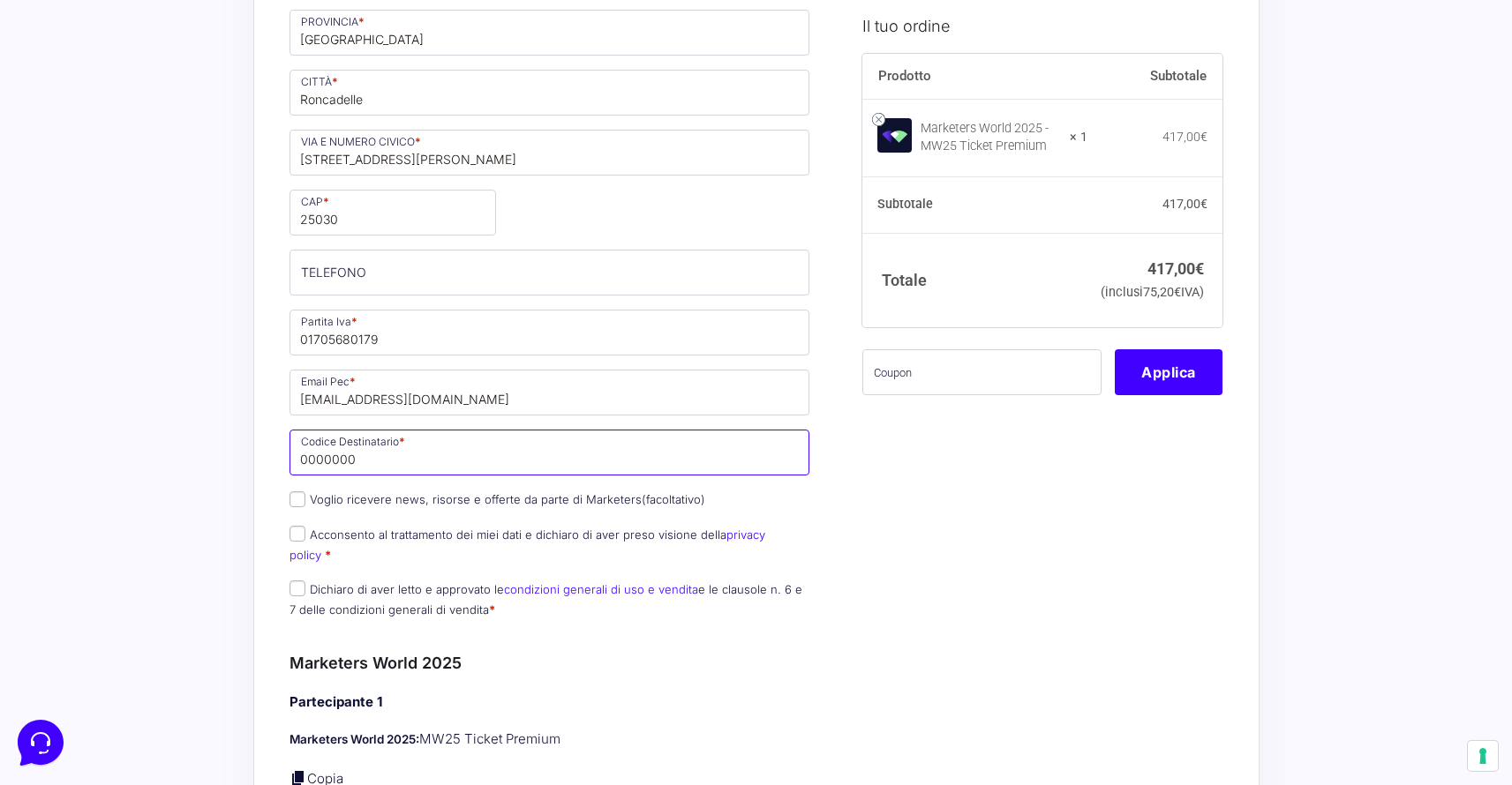
click at [371, 462] on input "0000000" at bounding box center [550, 453] width 521 height 46
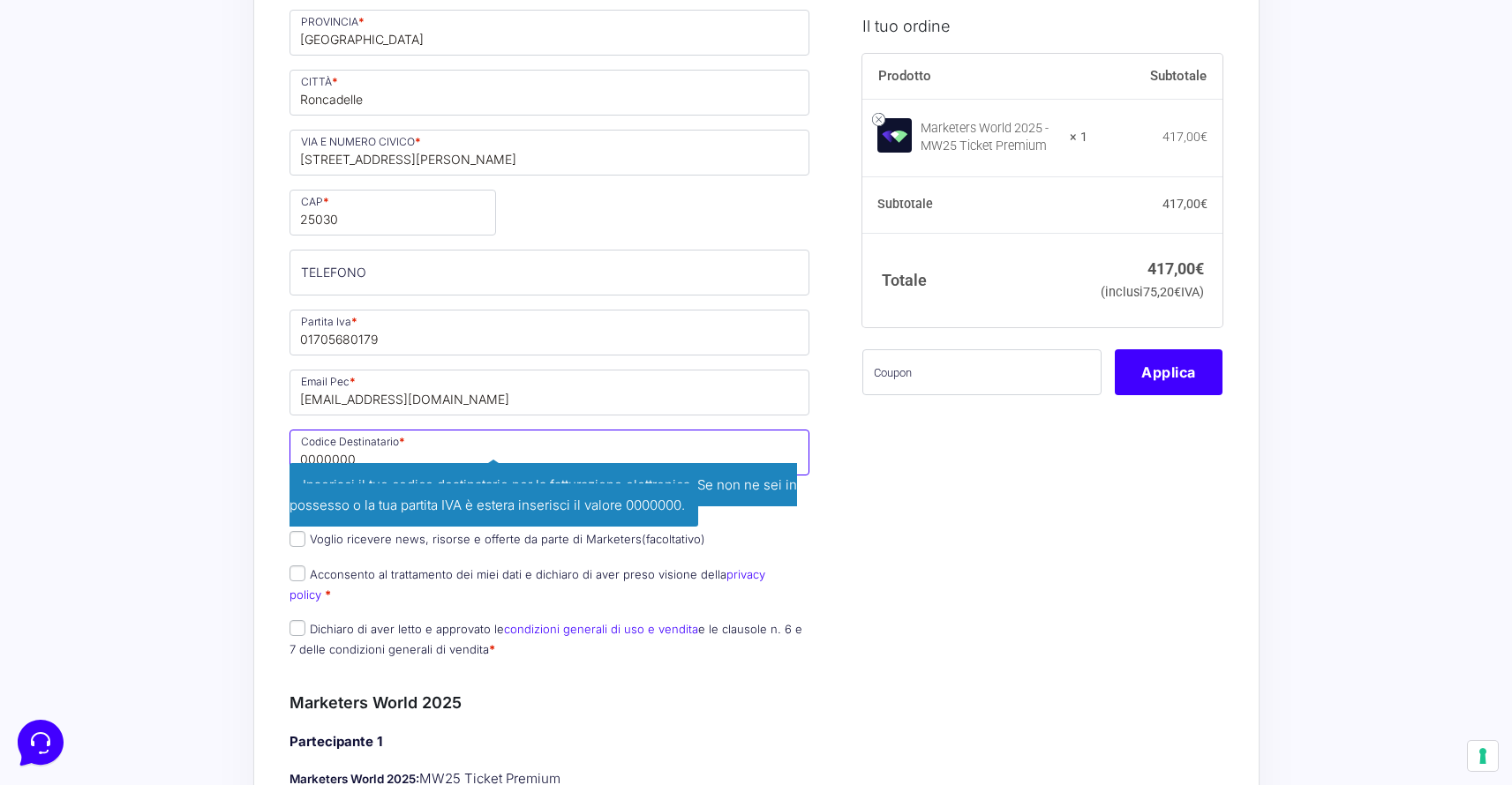
click at [358, 448] on input "0000000" at bounding box center [550, 453] width 521 height 46
type input "a"
type input "AO3AEUZ"
click at [814, 487] on p "Codice Destinatario * AO3AEUZ Inserisci il tuo codice destinatario per la fattu…" at bounding box center [550, 473] width 534 height 91
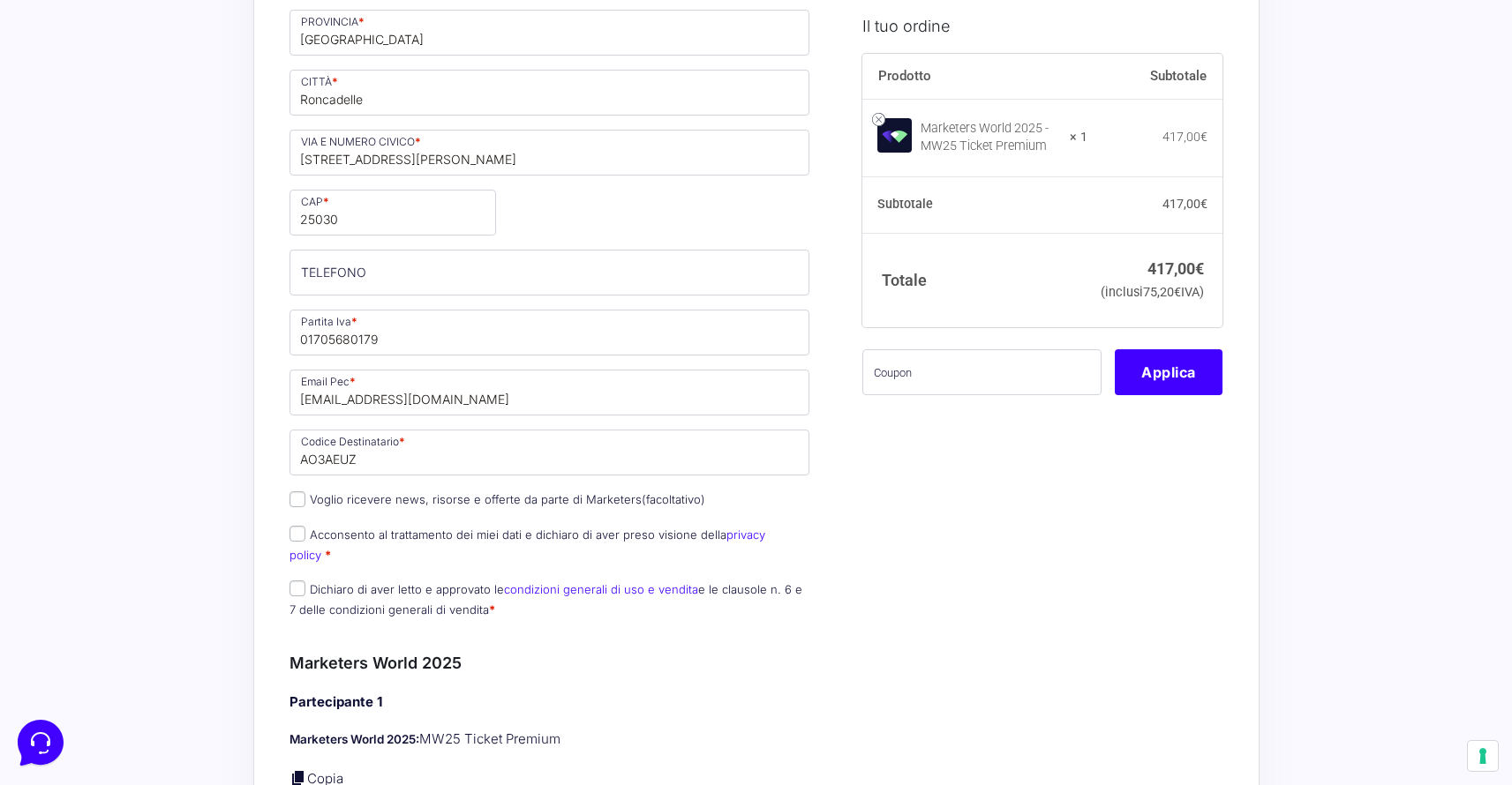
click at [295, 503] on input "Voglio ricevere news, risorse e offerte da parte di Marketers (facoltativo)" at bounding box center [297, 500] width 15 height 15
checkbox input "true"
click at [305, 533] on input "Acconsento al trattamento dei miei dati e dichiaro di aver preso visione della …" at bounding box center [297, 533] width 15 height 15
checkbox input "true"
click at [305, 582] on label "Dichiaro di aver letto e approvato le condizioni generali di uso e vendita e le…" at bounding box center [546, 600] width 513 height 35
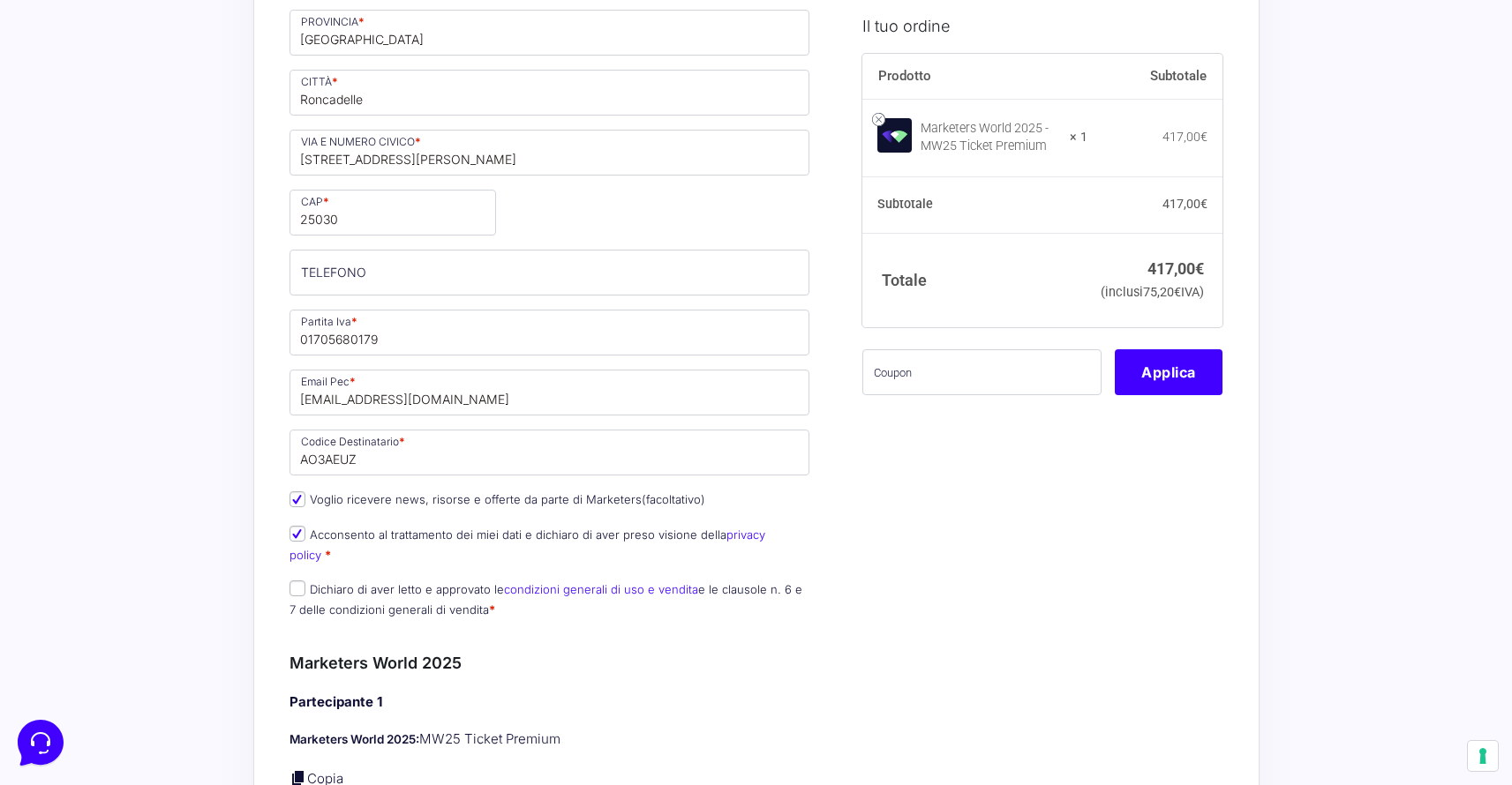
click at [305, 581] on input "Dichiaro di aver letto e approvato le condizioni generali di uso e vendita e le…" at bounding box center [297, 588] width 15 height 15
checkbox input "true"
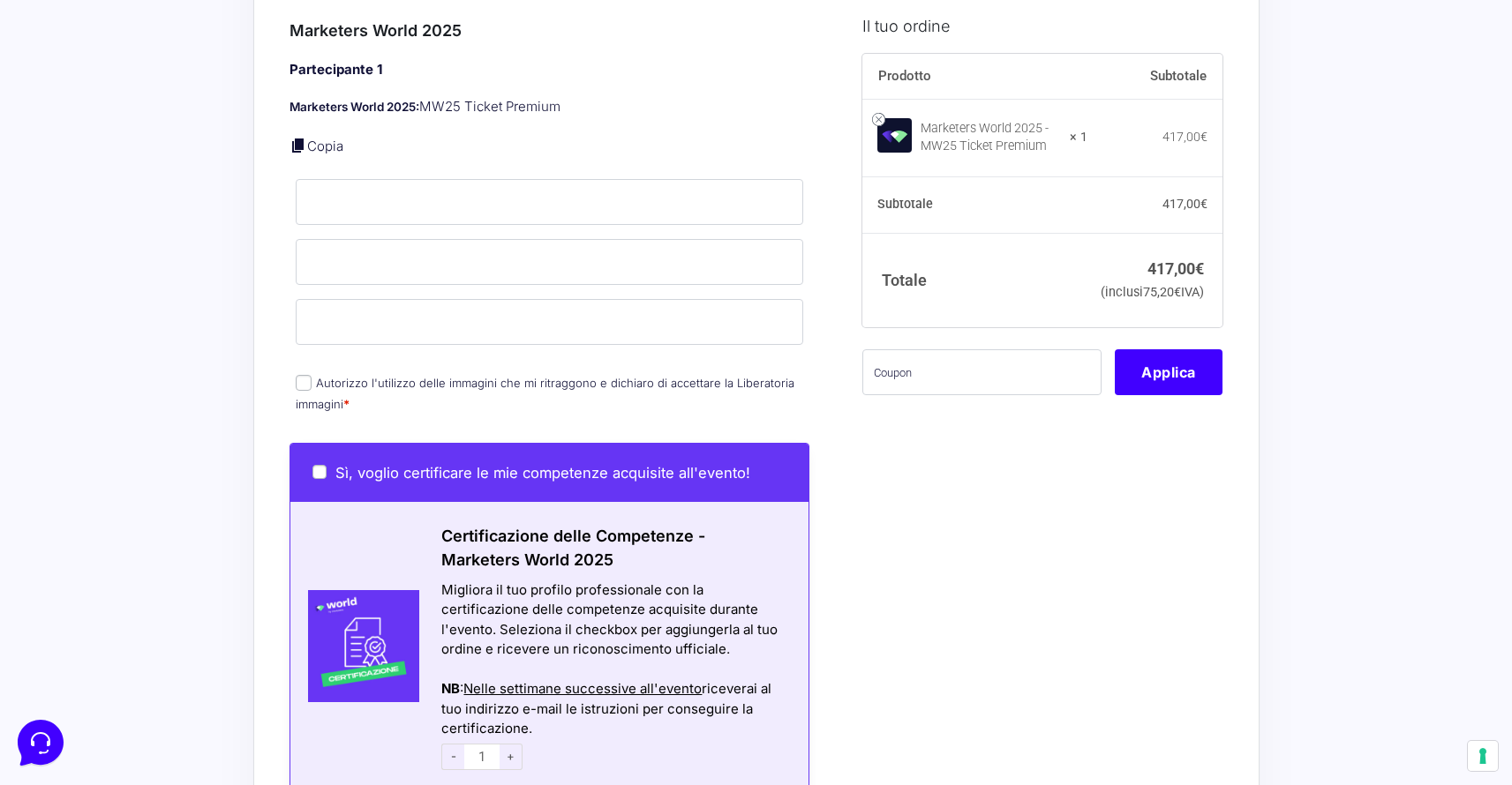
scroll to position [1071, 0]
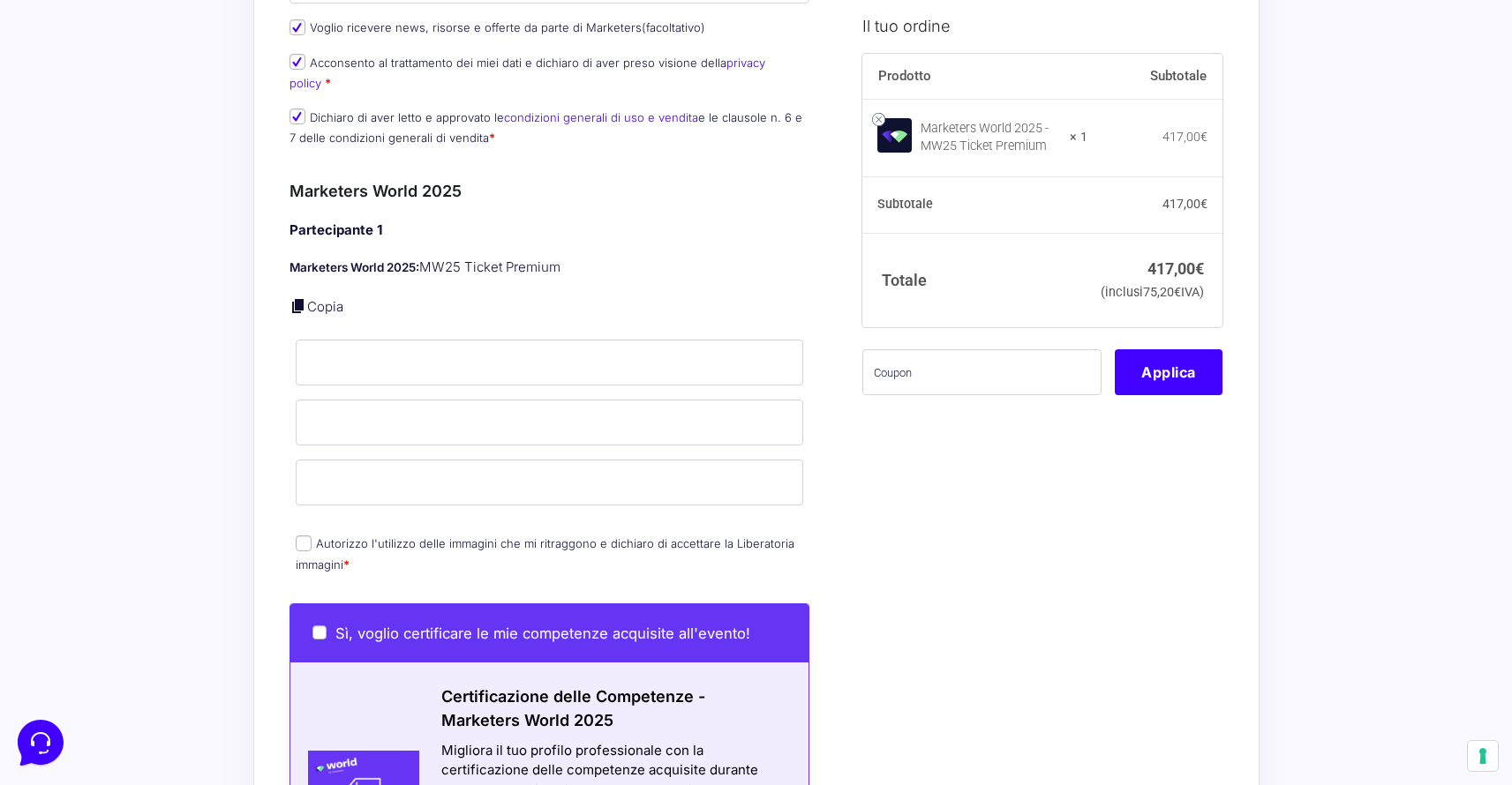
click at [298, 534] on span "Autorizzo l'utilizzo delle immagini che mi ritraggono e dichiaro di accettare l…" at bounding box center [544, 553] width 499 height 37
click at [301, 535] on input "Autorizzo l'utilizzo delle immagini che mi ritraggono e dichiaro di accettare l…" at bounding box center [303, 543] width 15 height 15
checkbox input "true"
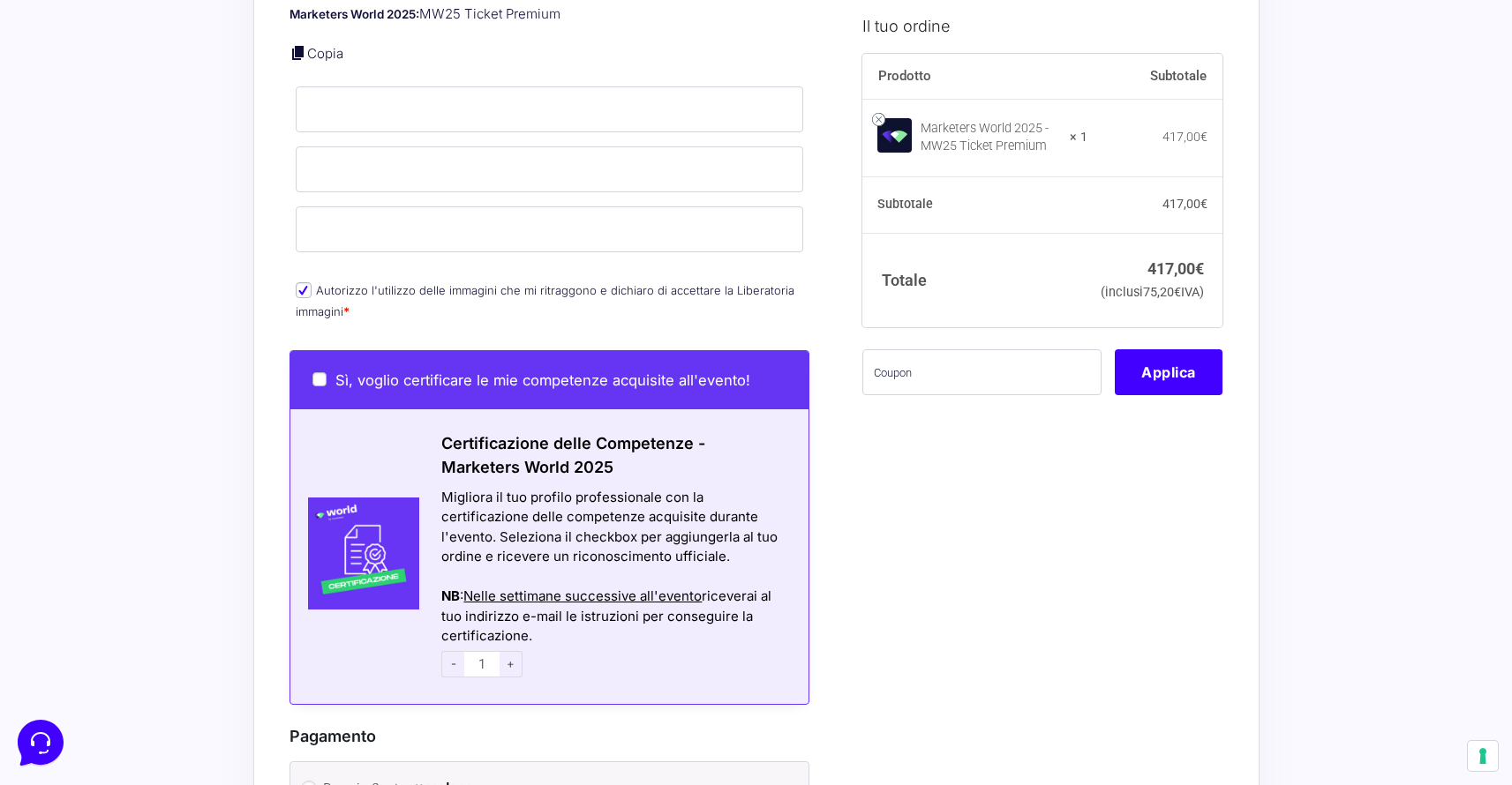
scroll to position [1328, 0]
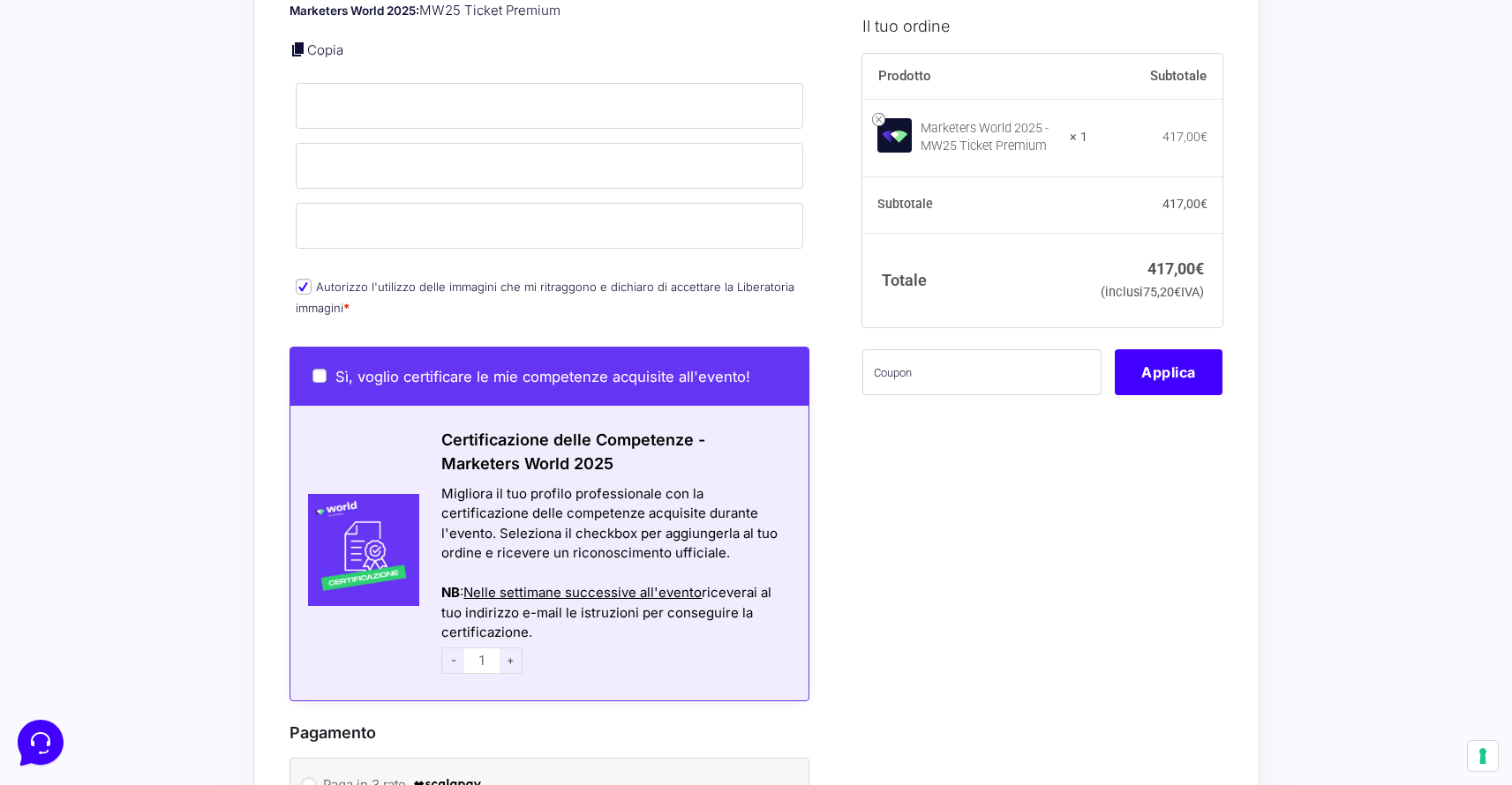
click at [318, 368] on input "Sì, voglio certificare le mie competenze acquisite all'evento!" at bounding box center [319, 375] width 14 height 14
checkbox input "true"
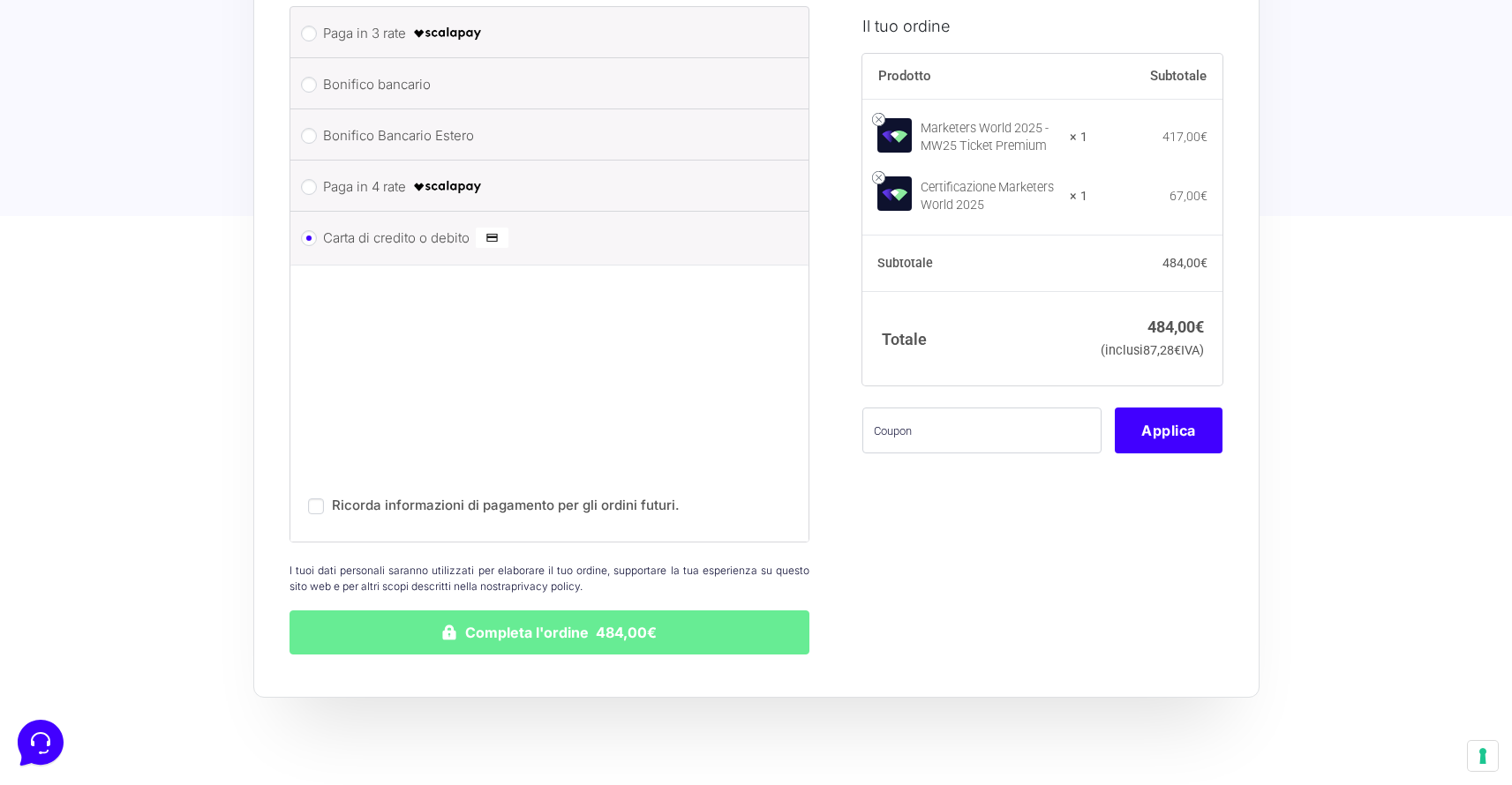
scroll to position [2170, 0]
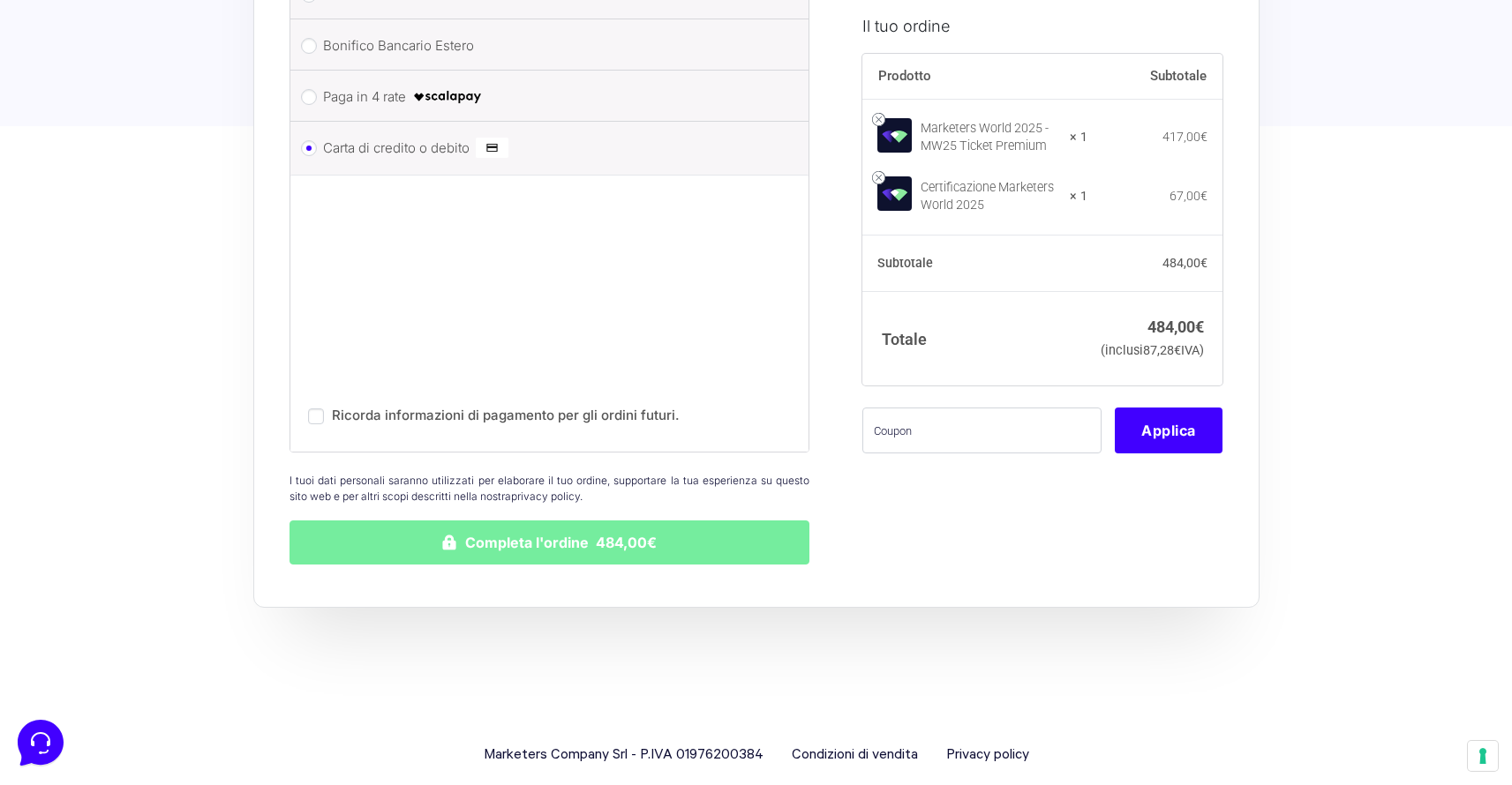
click at [691, 521] on button "Completa l'ordine 484,00€" at bounding box center [550, 543] width 521 height 44
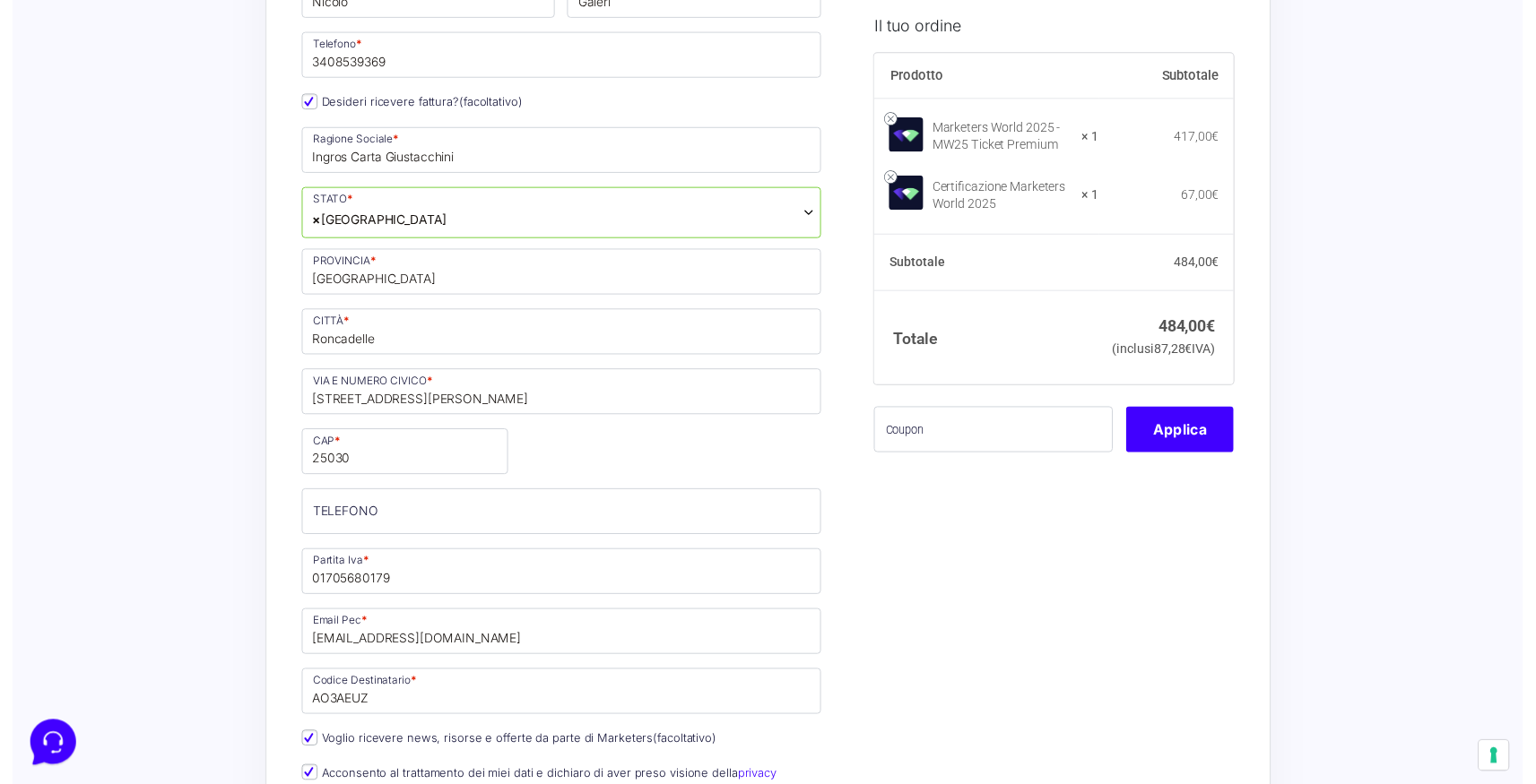
scroll to position [368, 0]
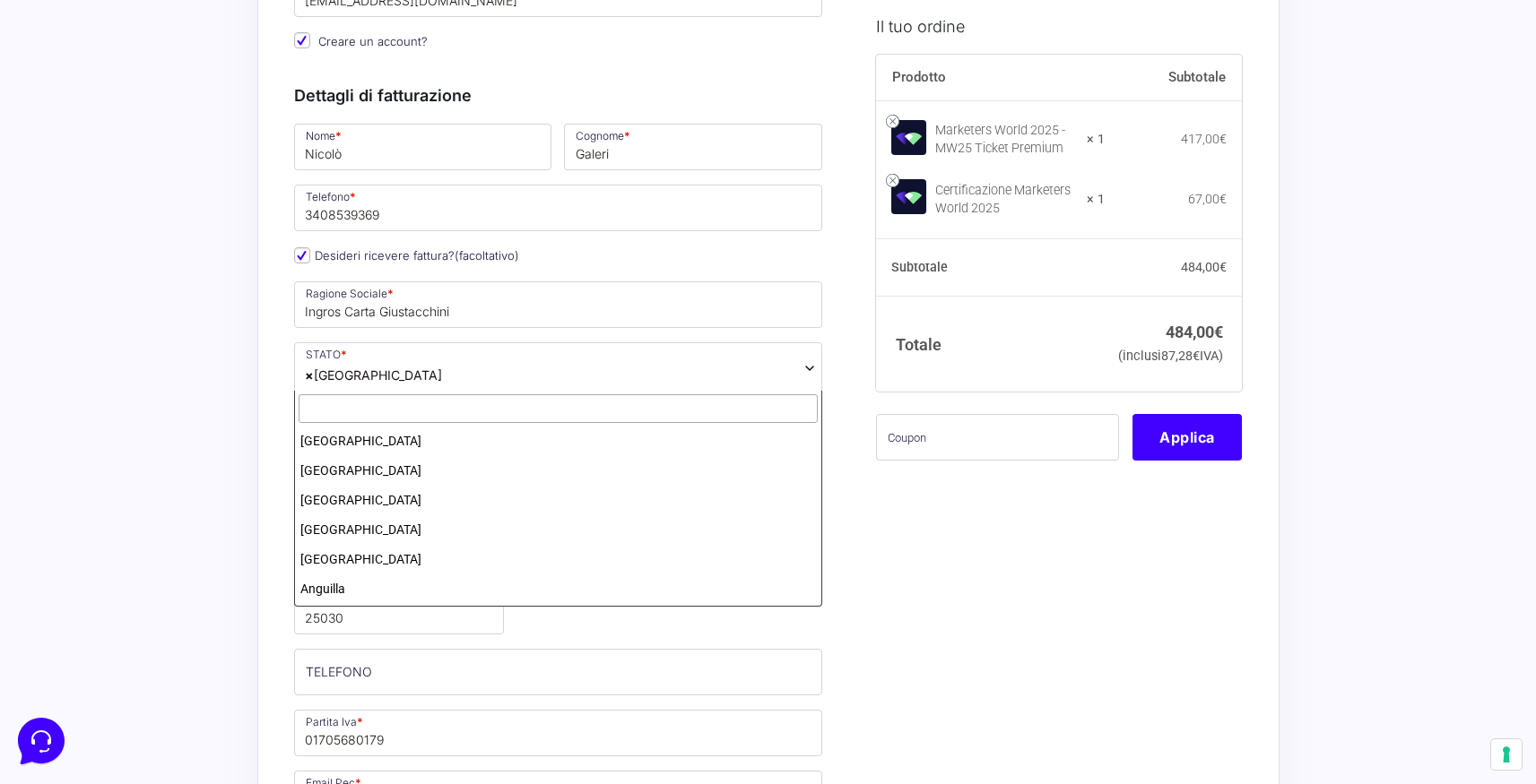
click at [662, 381] on span "× [GEOGRAPHIC_DATA]" at bounding box center [559, 368] width 529 height 52
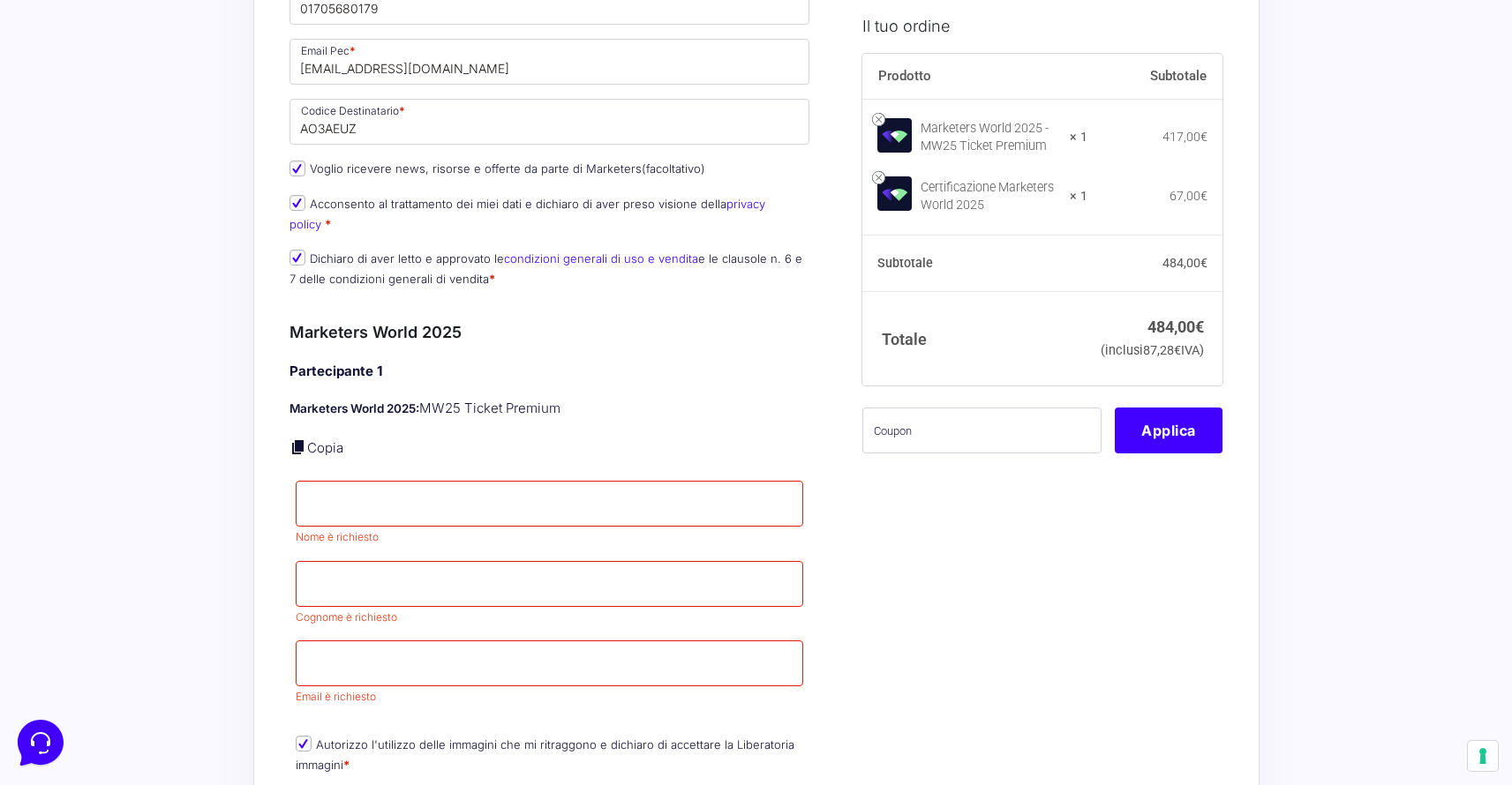
scroll to position [1086, 0]
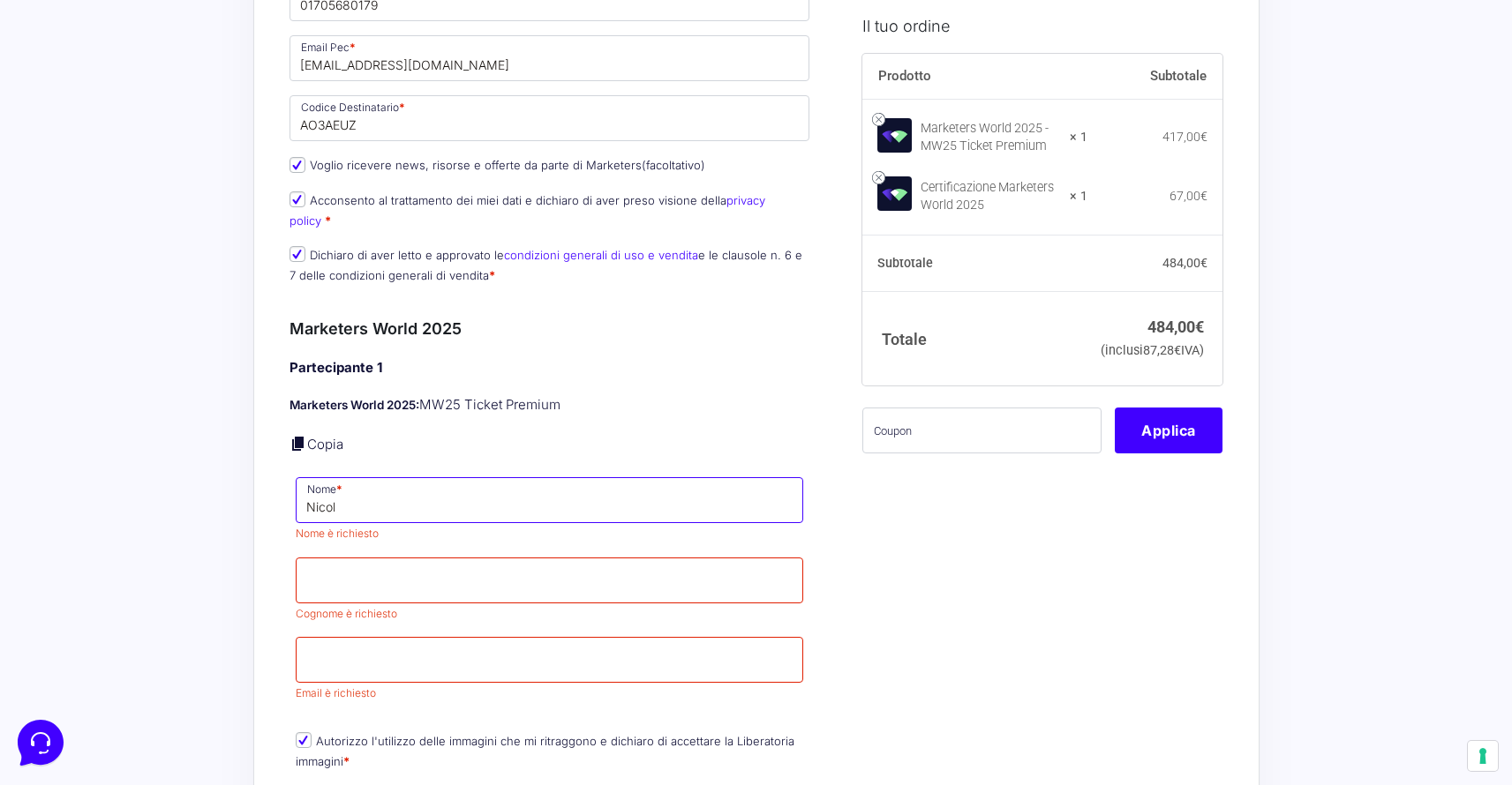
type input "Nicolò"
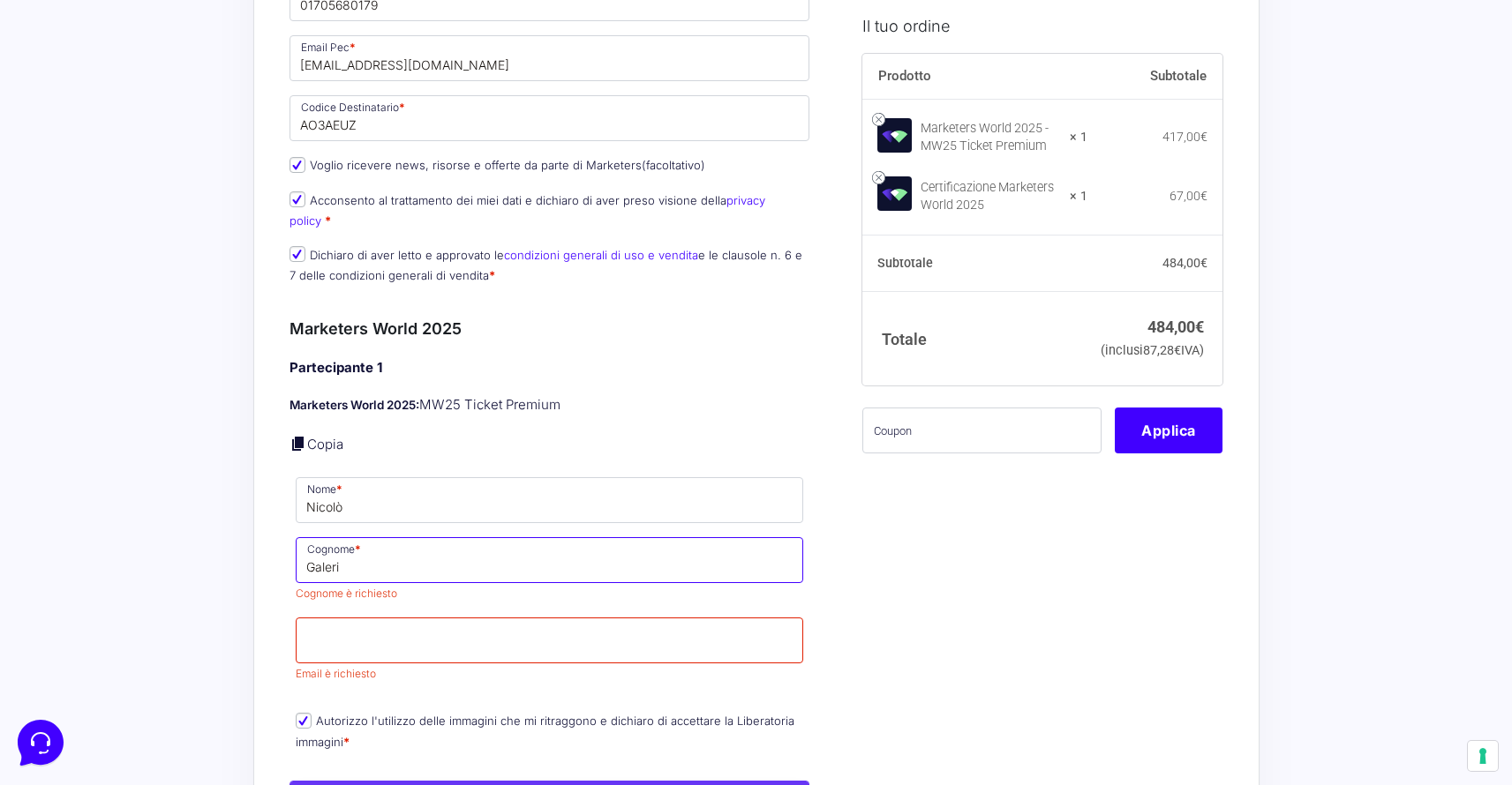
type input "Galeri"
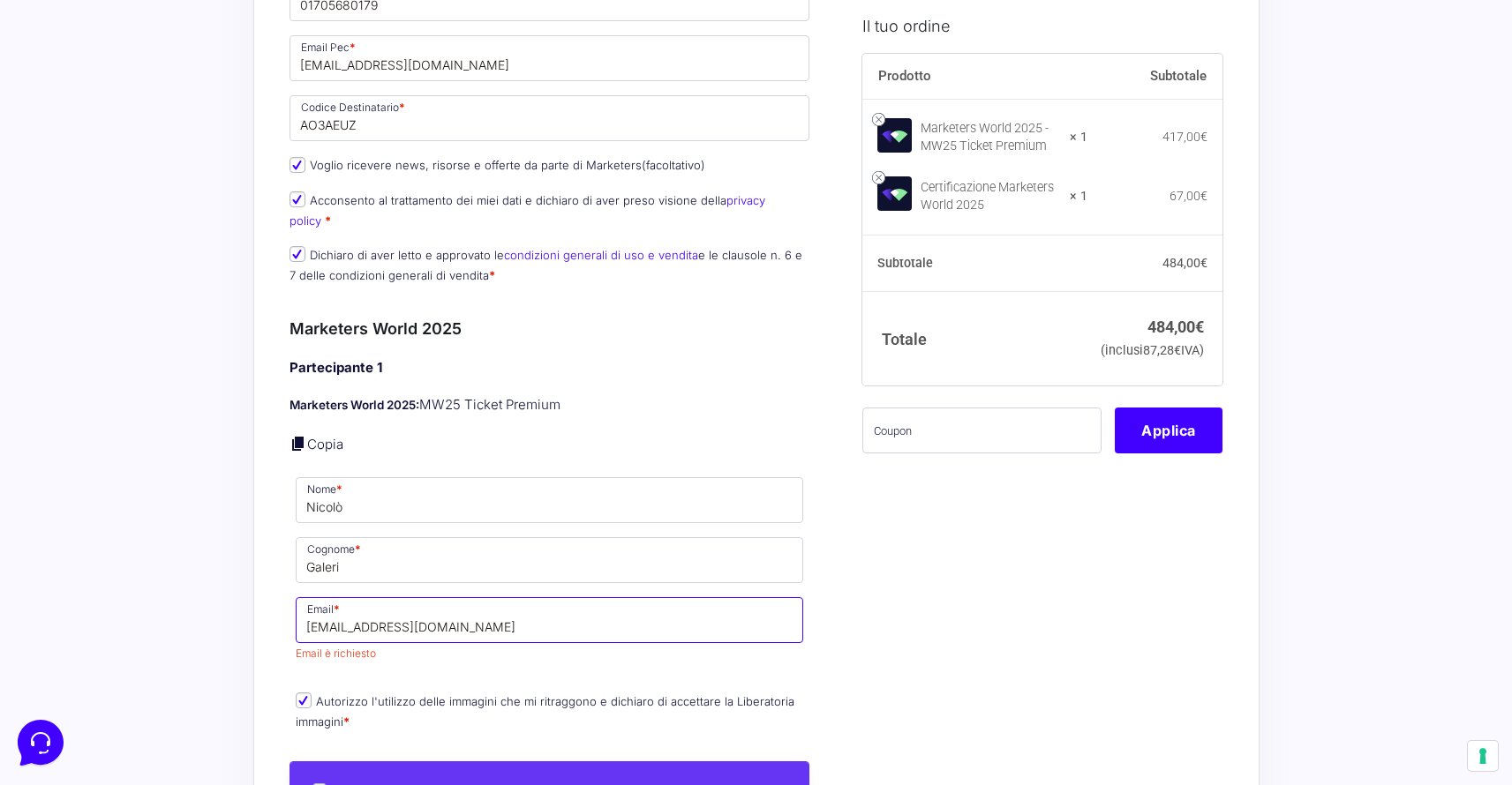
type input "[EMAIL_ADDRESS][DOMAIN_NAME]"
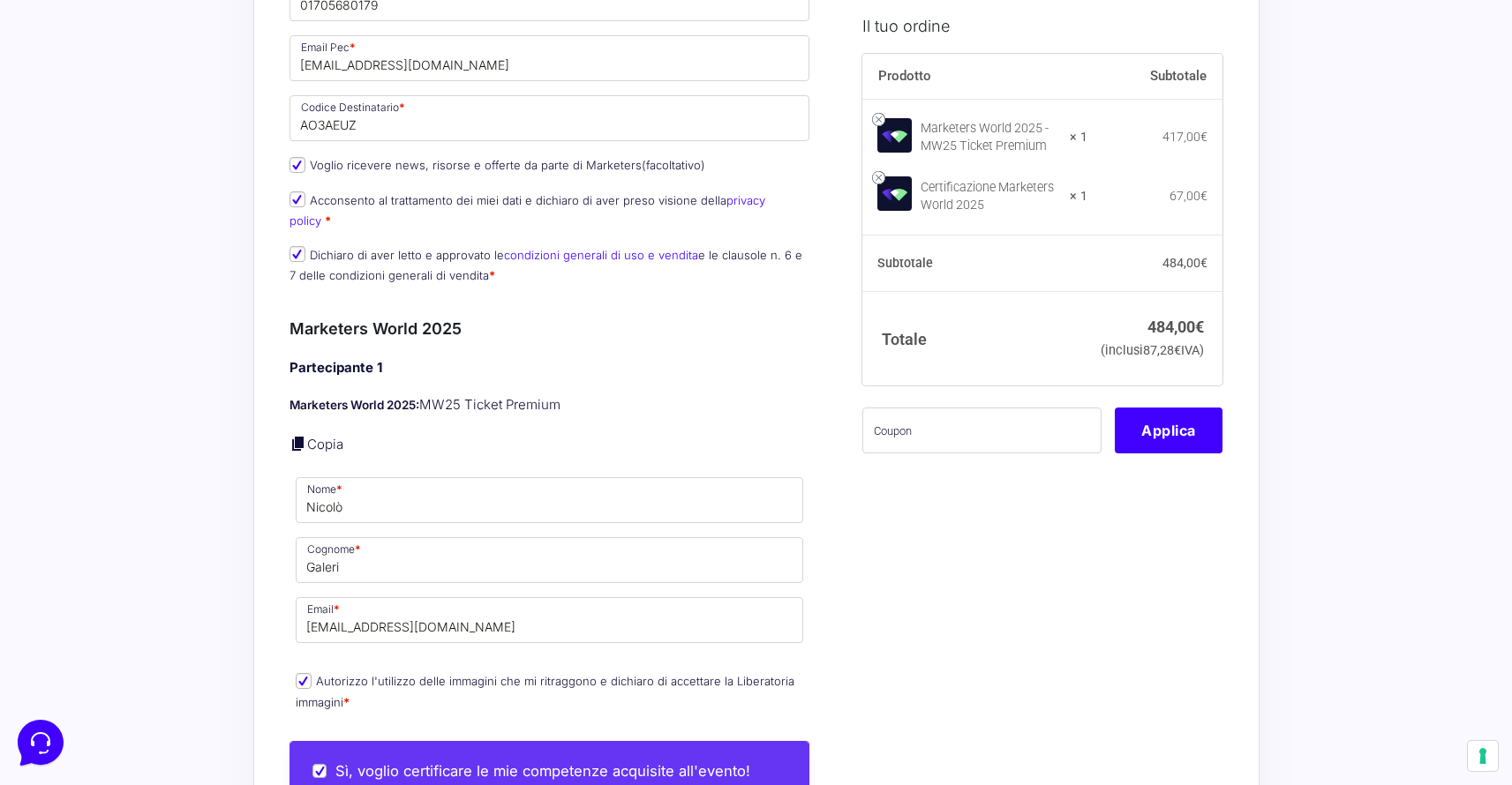
click at [444, 647] on div "Partecipante 1 Marketers World 2025: MW25 Ticket Premium Copia Nome * [PERSON_N…" at bounding box center [550, 536] width 521 height 358
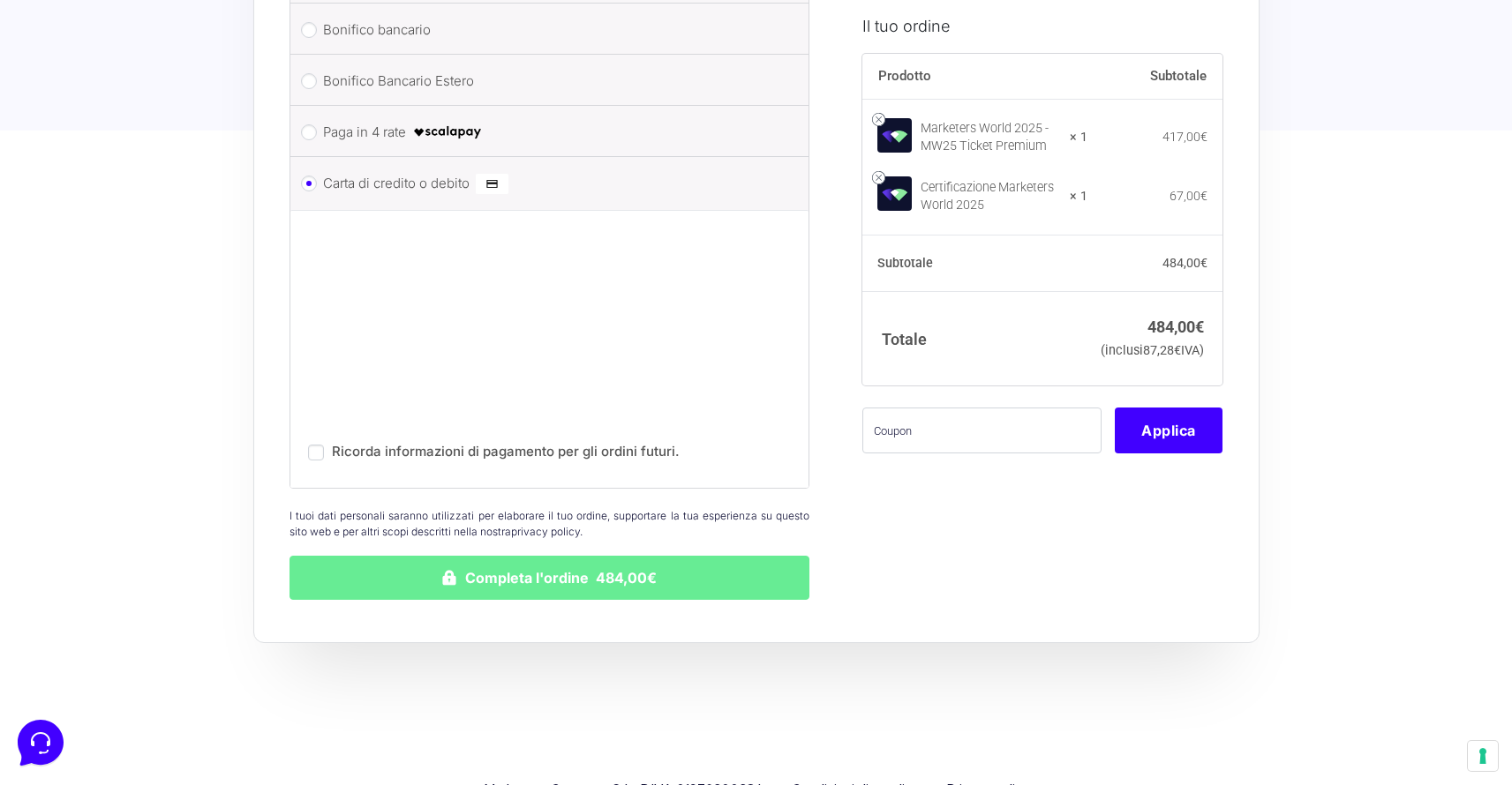
scroll to position [2322, 0]
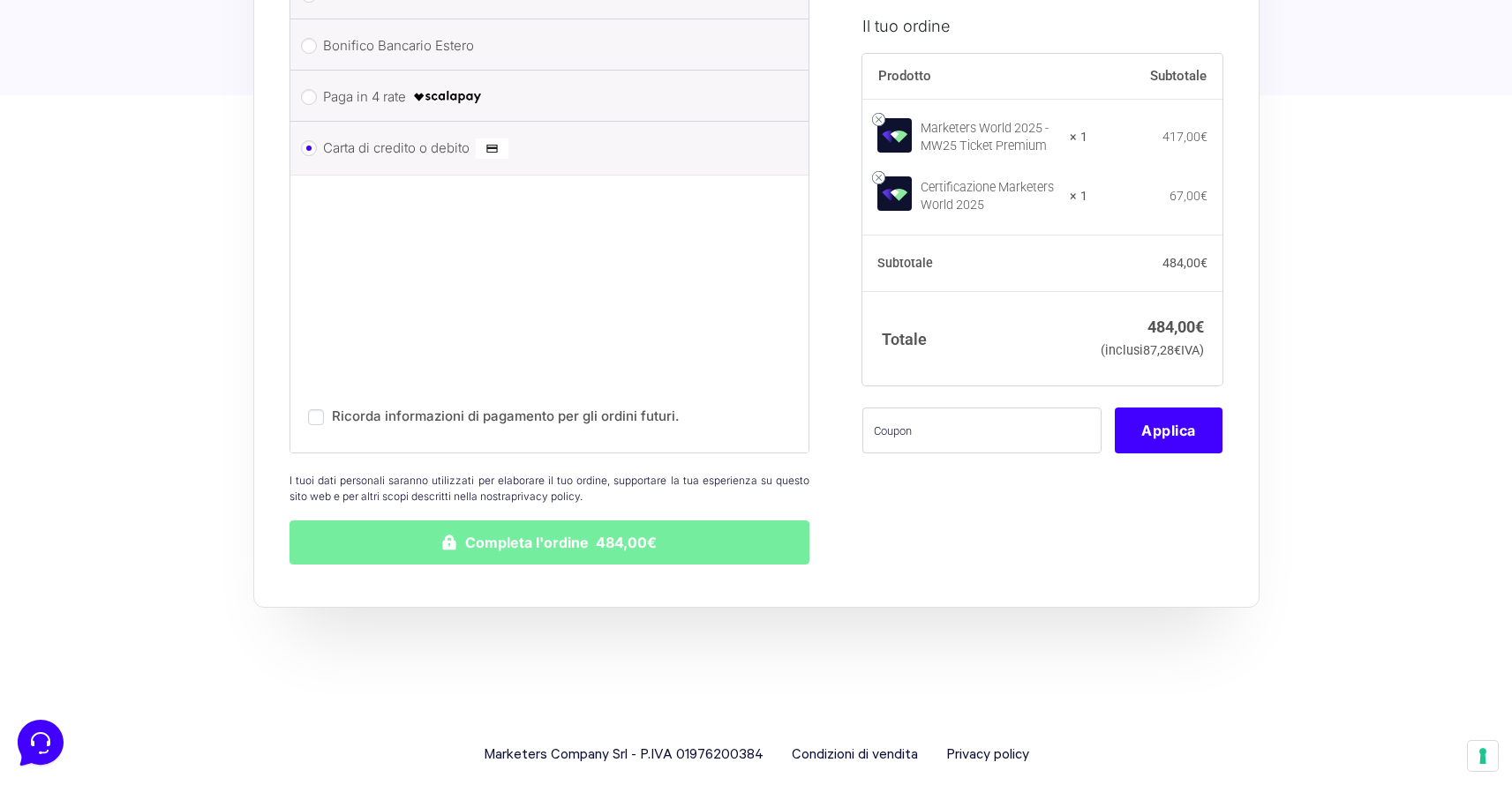
click at [593, 521] on button "Completa l'ordine 484,00€" at bounding box center [550, 543] width 521 height 44
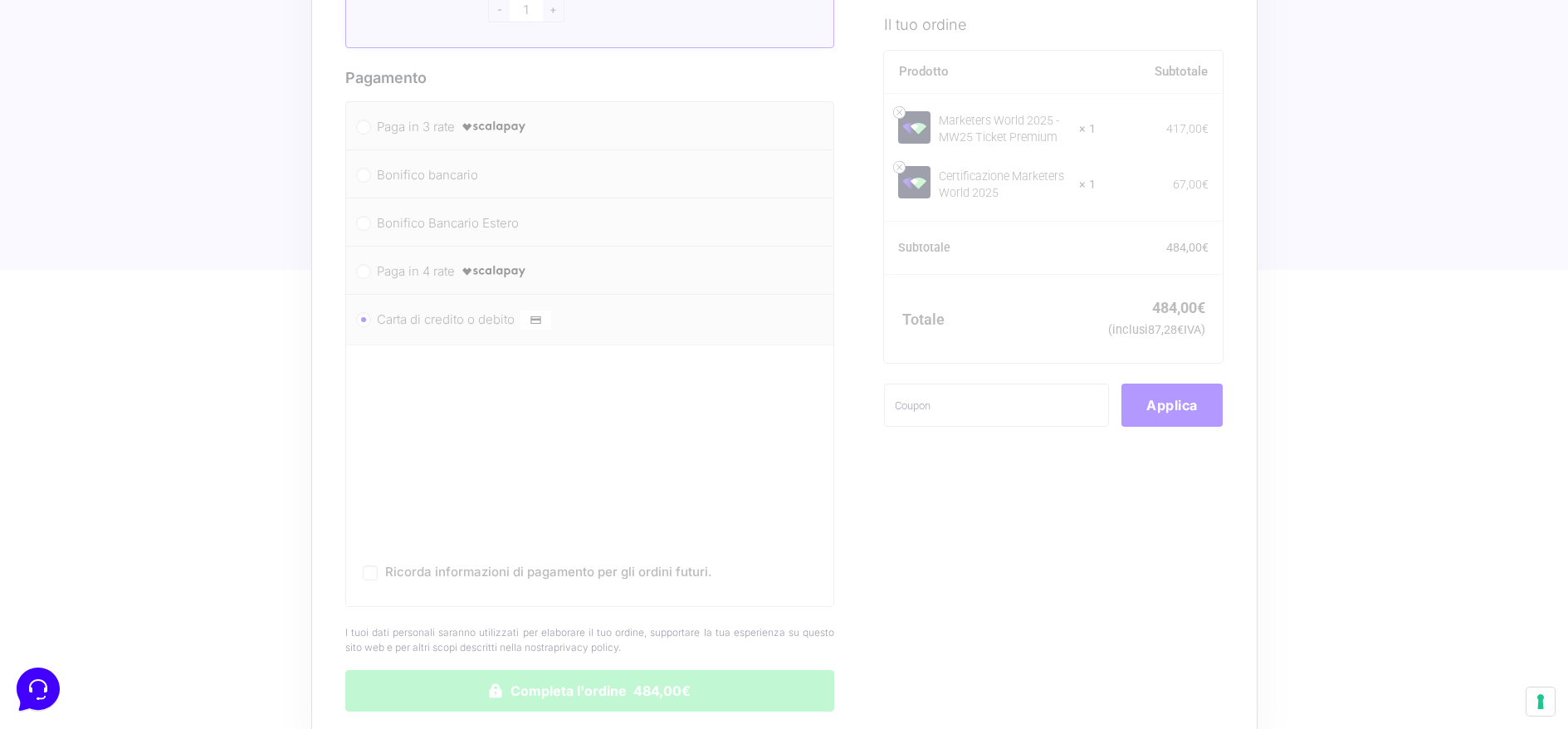
scroll to position [1558, 0]
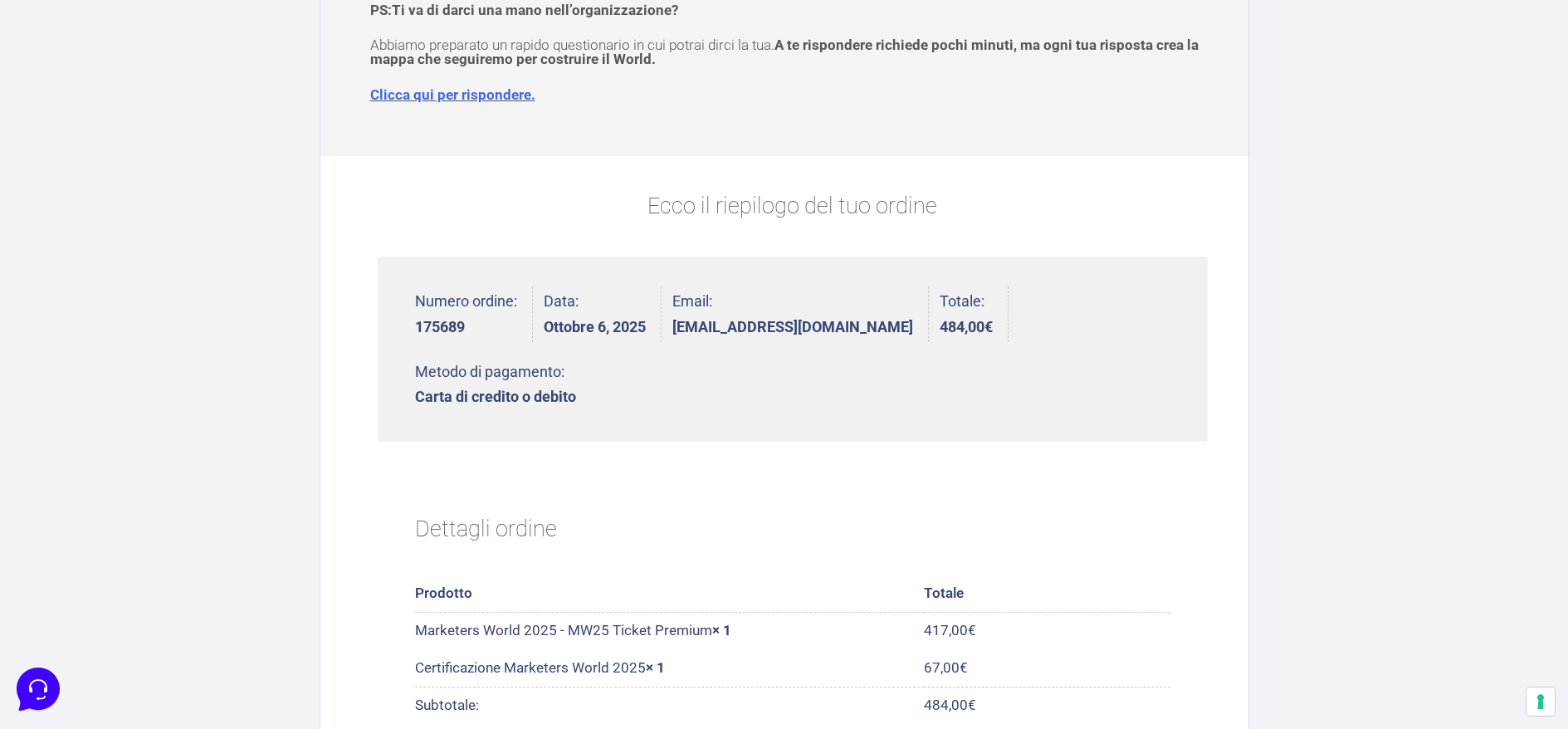
scroll to position [272, 0]
